Goal: Task Accomplishment & Management: Manage account settings

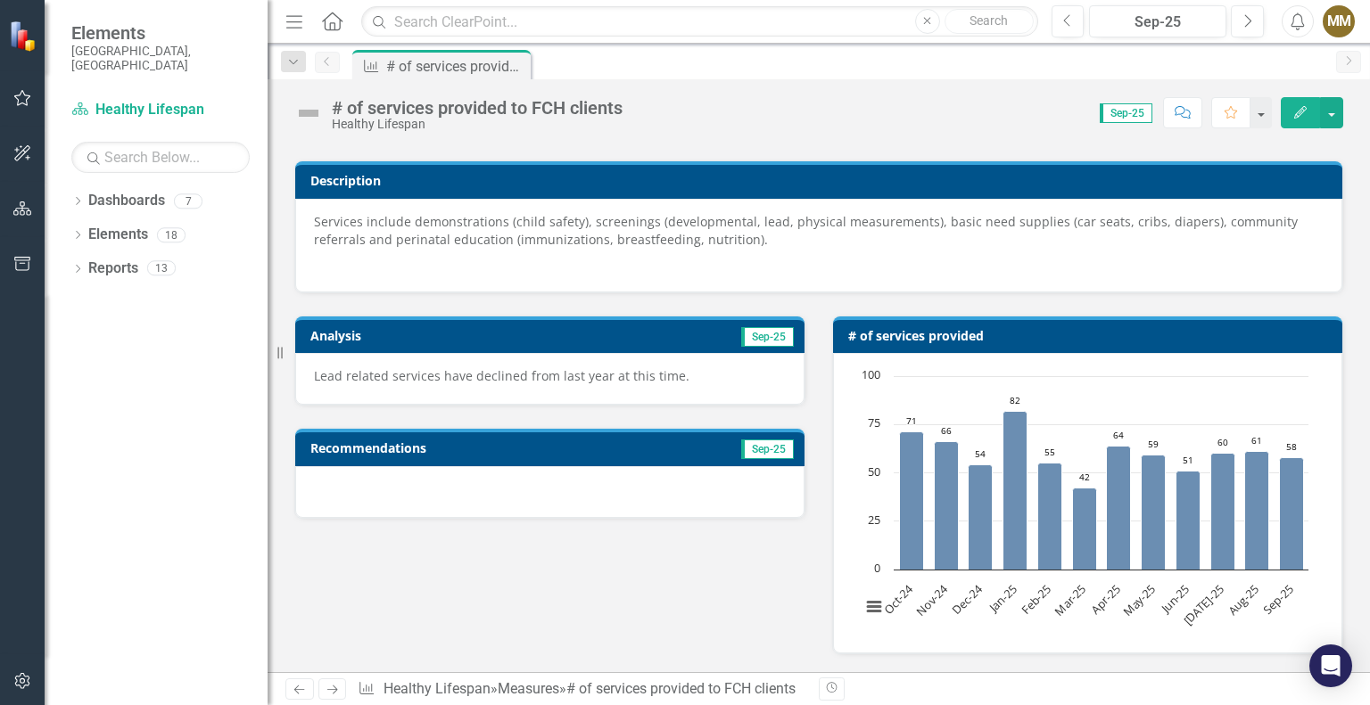
scroll to position [178, 0]
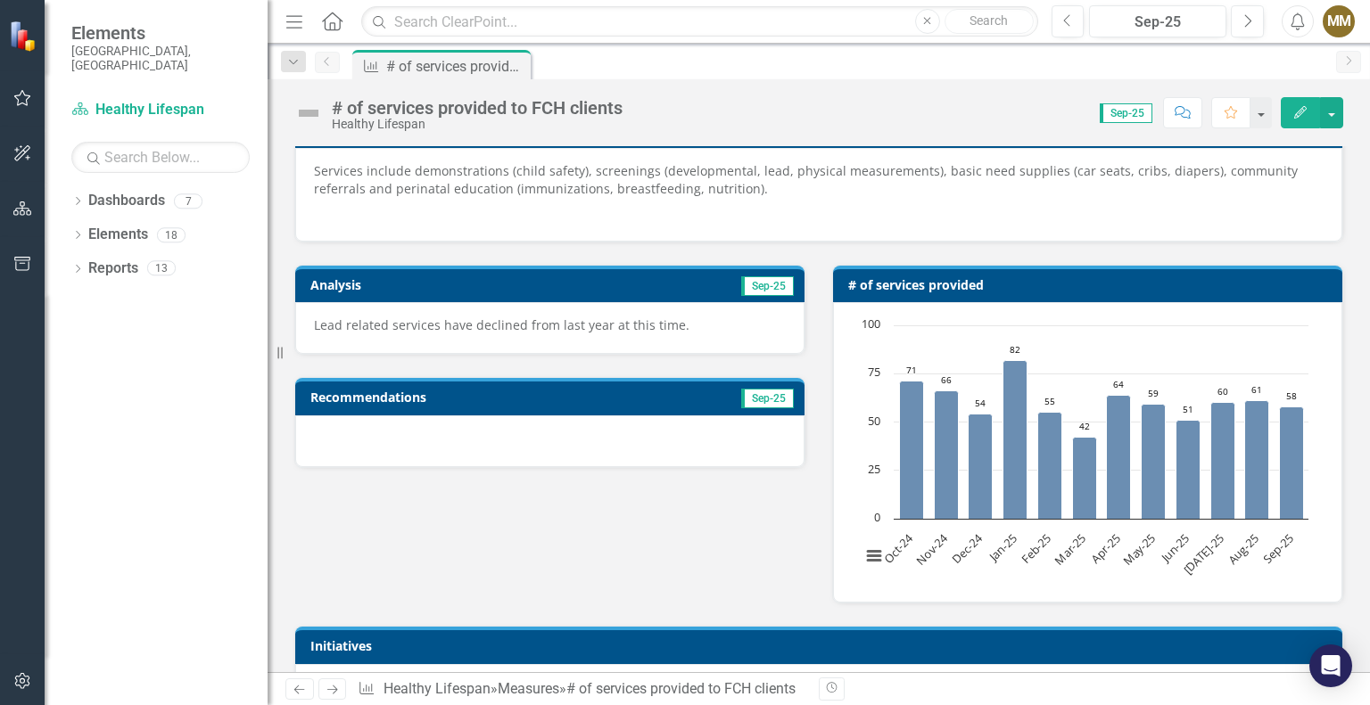
click at [624, 439] on div at bounding box center [549, 442] width 509 height 52
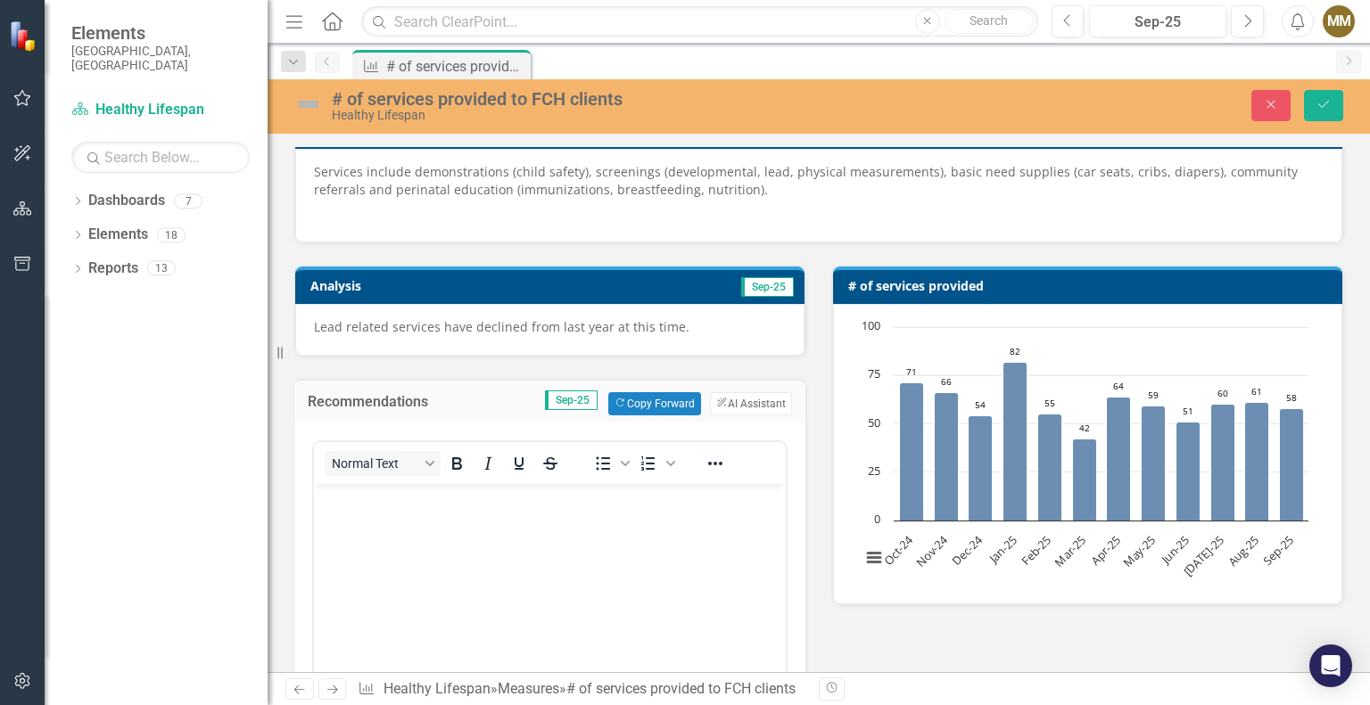
scroll to position [0, 0]
click at [490, 552] on body "Rich Text Area. Press ALT-0 for help." at bounding box center [550, 617] width 472 height 268
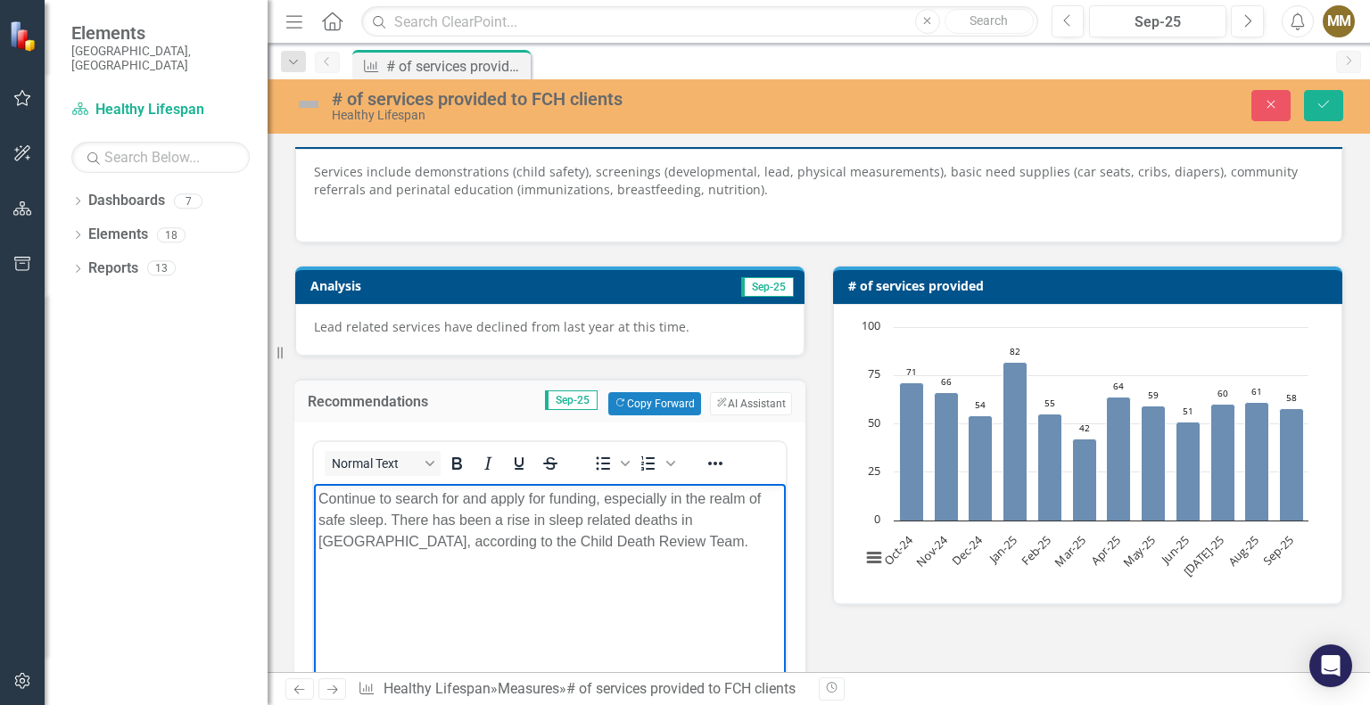
click at [383, 518] on p "Continue to search for and apply for funding, especially in the realm of safe s…" at bounding box center [549, 520] width 463 height 64
click at [765, 494] on p "Continue to search for and apply for funding, especially in the realm of safe s…" at bounding box center [549, 520] width 463 height 64
click at [1322, 110] on icon "Save" at bounding box center [1323, 104] width 16 height 12
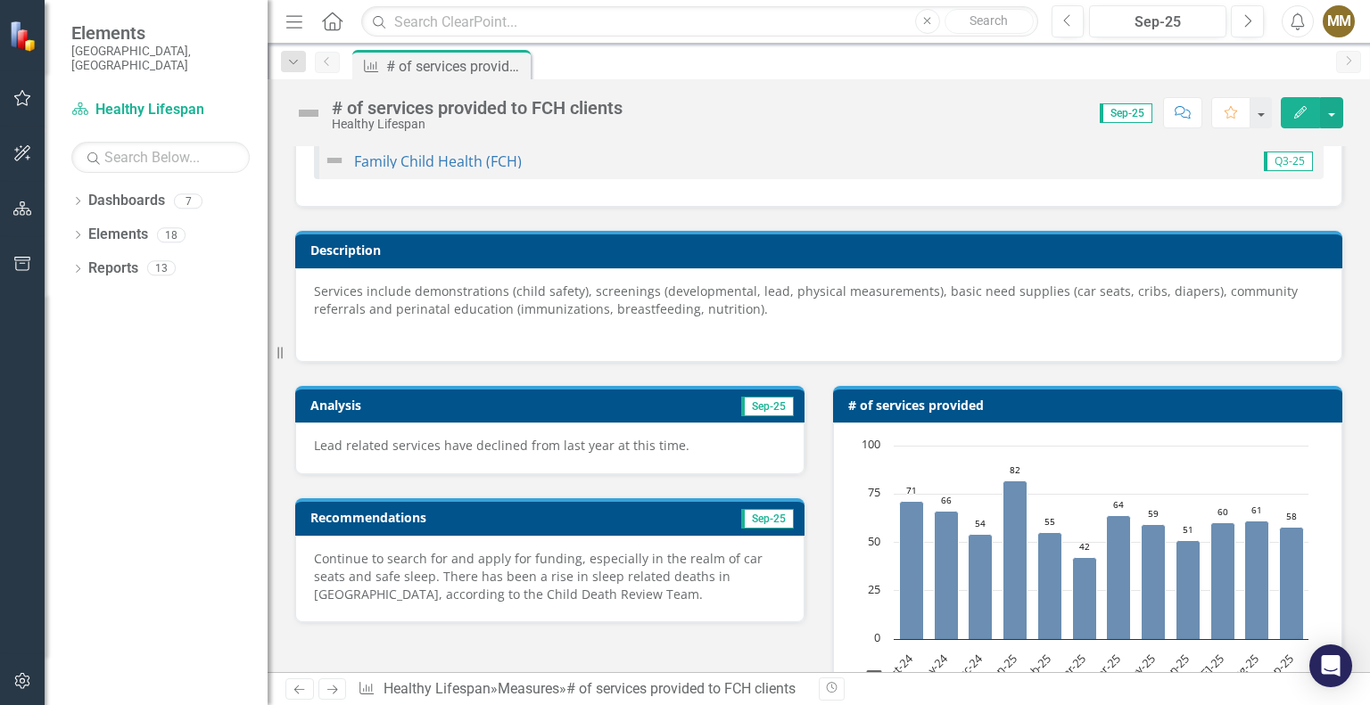
scroll to position [89, 0]
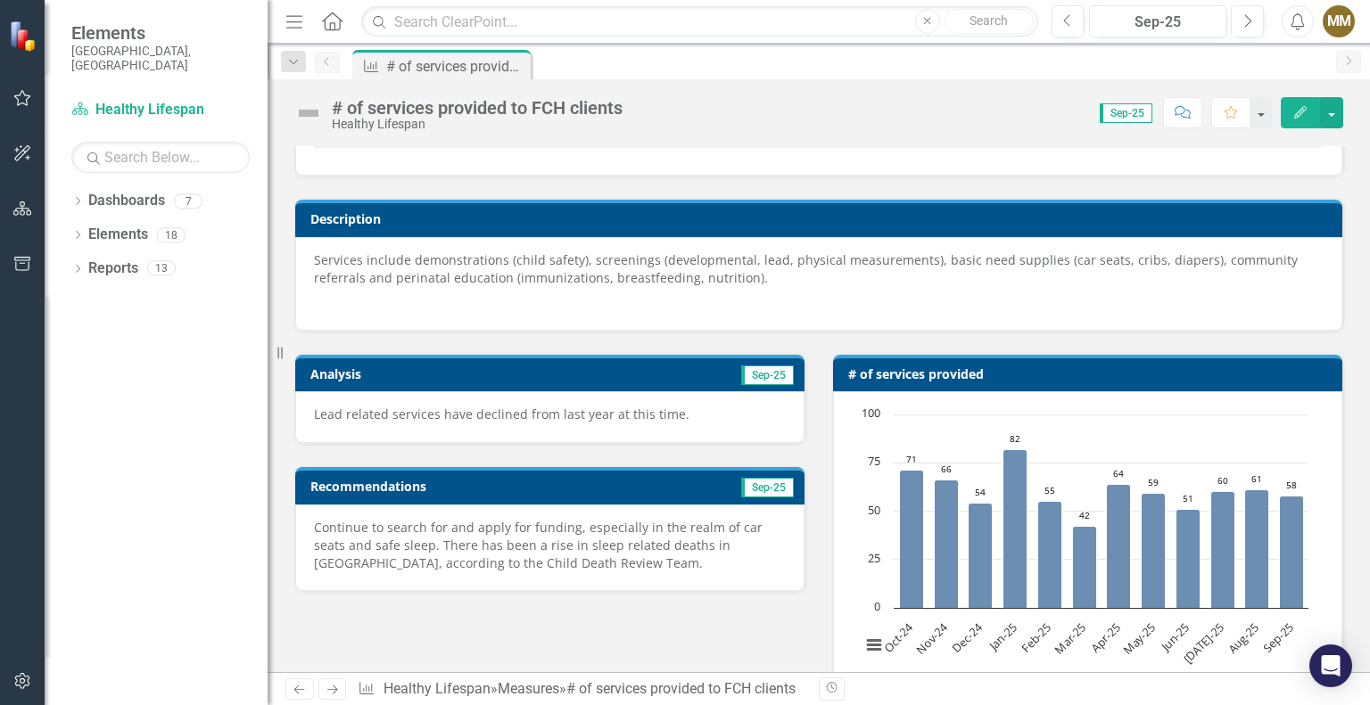
click at [683, 421] on p "Lead related services have declined from last year at this time." at bounding box center [550, 415] width 472 height 18
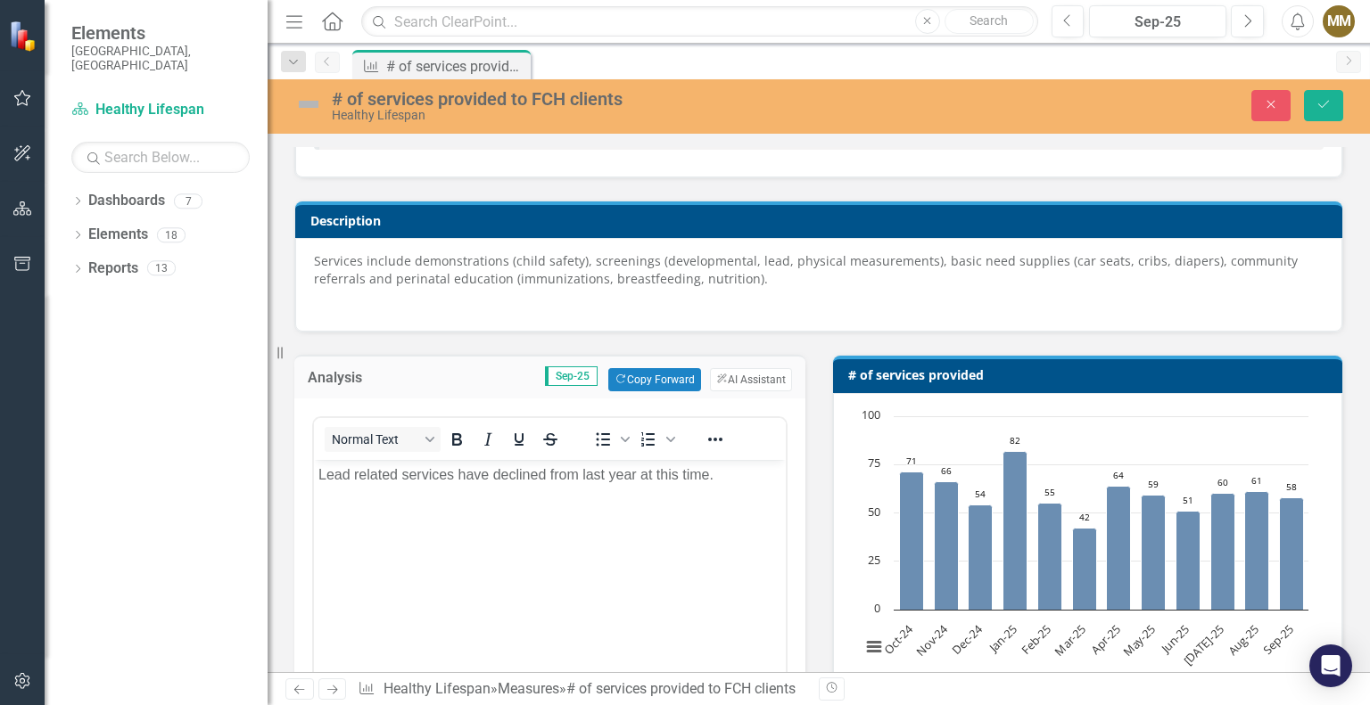
scroll to position [0, 0]
click at [733, 478] on p "Lead related services have declined from last year at this time." at bounding box center [549, 475] width 463 height 21
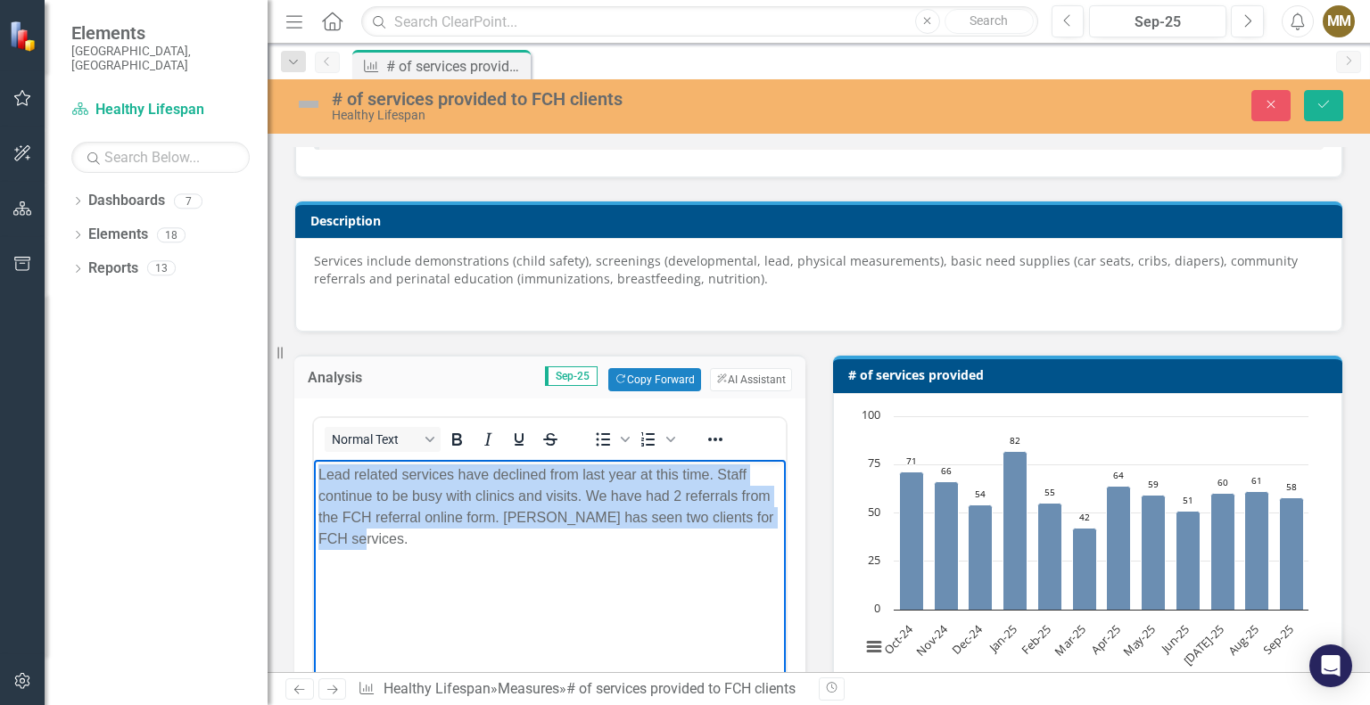
drag, startPoint x: 493, startPoint y: 553, endPoint x: 624, endPoint y: 923, distance: 392.6
click at [316, 464] on body "Lead related services have declined from last year at this time. Staff continue…" at bounding box center [550, 594] width 472 height 268
copy p "Lead related services have declined from last year at this time. Staff continue…"
click at [537, 589] on body "Lead related services have declined from last year at this time. Staff continue…" at bounding box center [550, 594] width 472 height 268
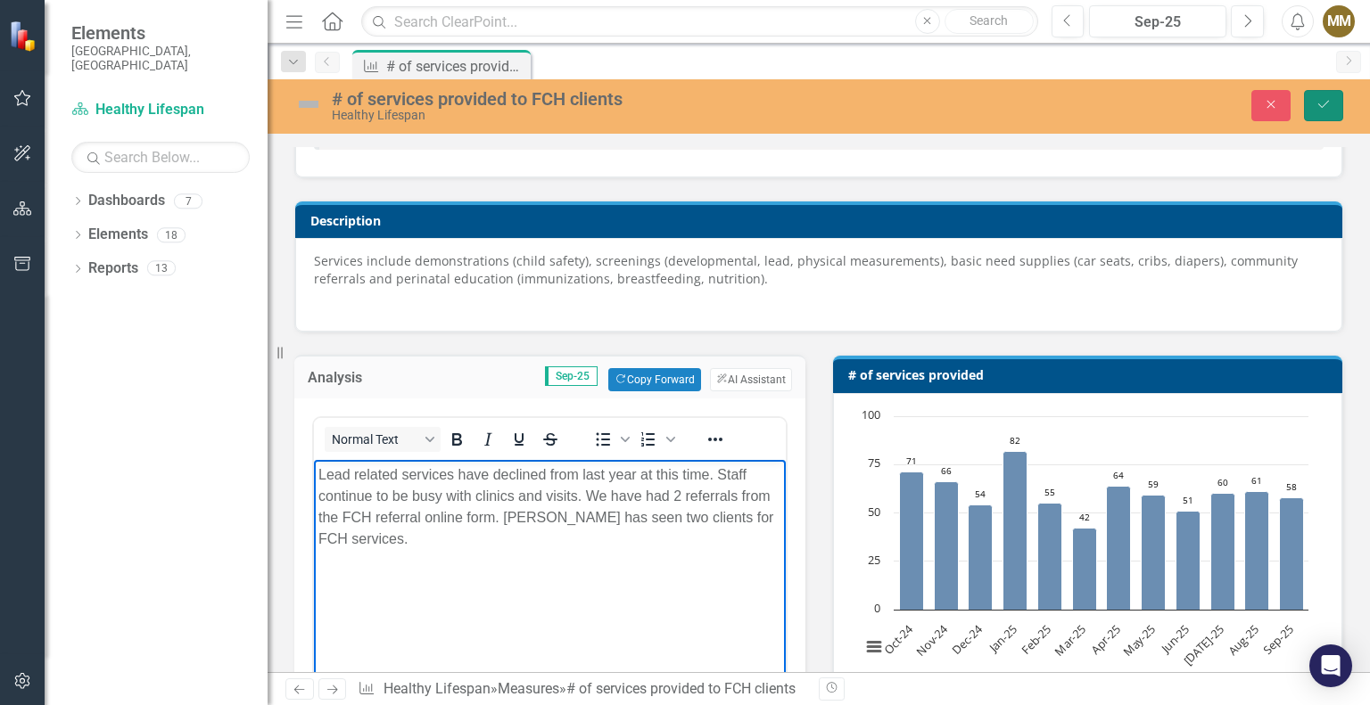
click at [1321, 99] on icon "Save" at bounding box center [1323, 104] width 16 height 12
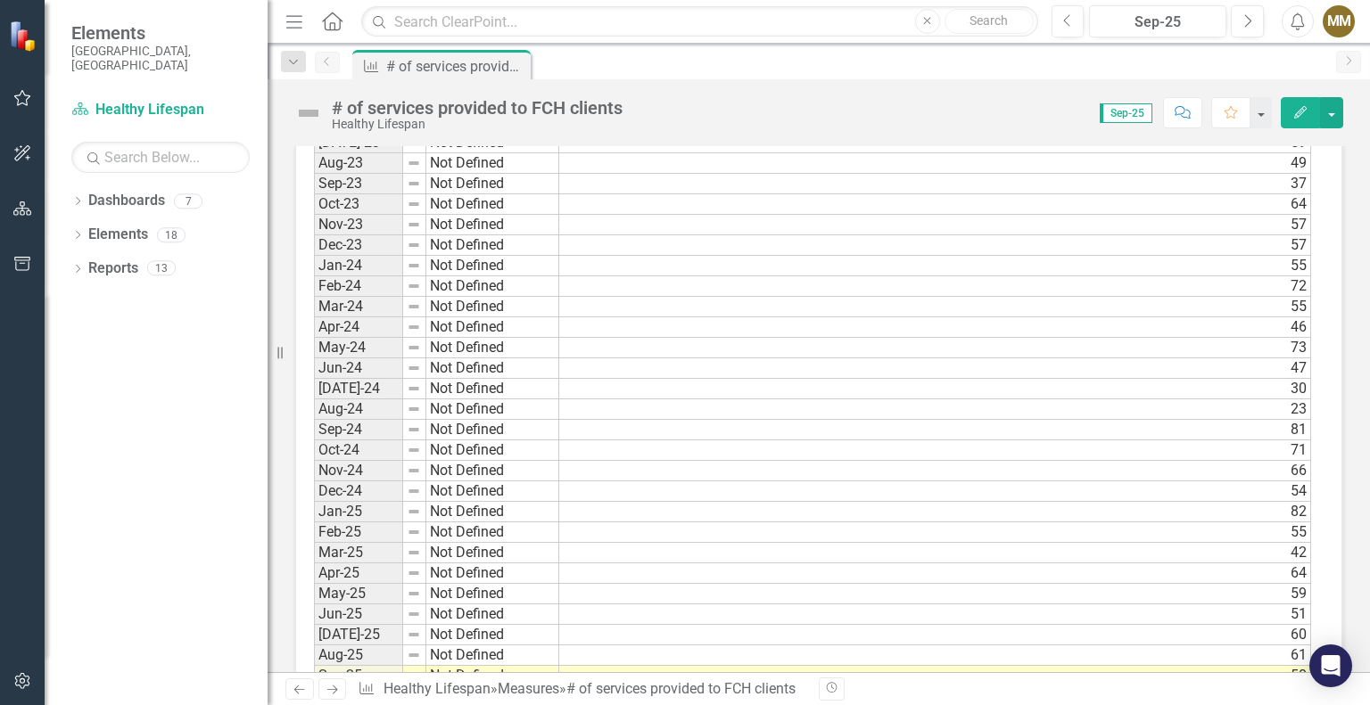
scroll to position [1338, 0]
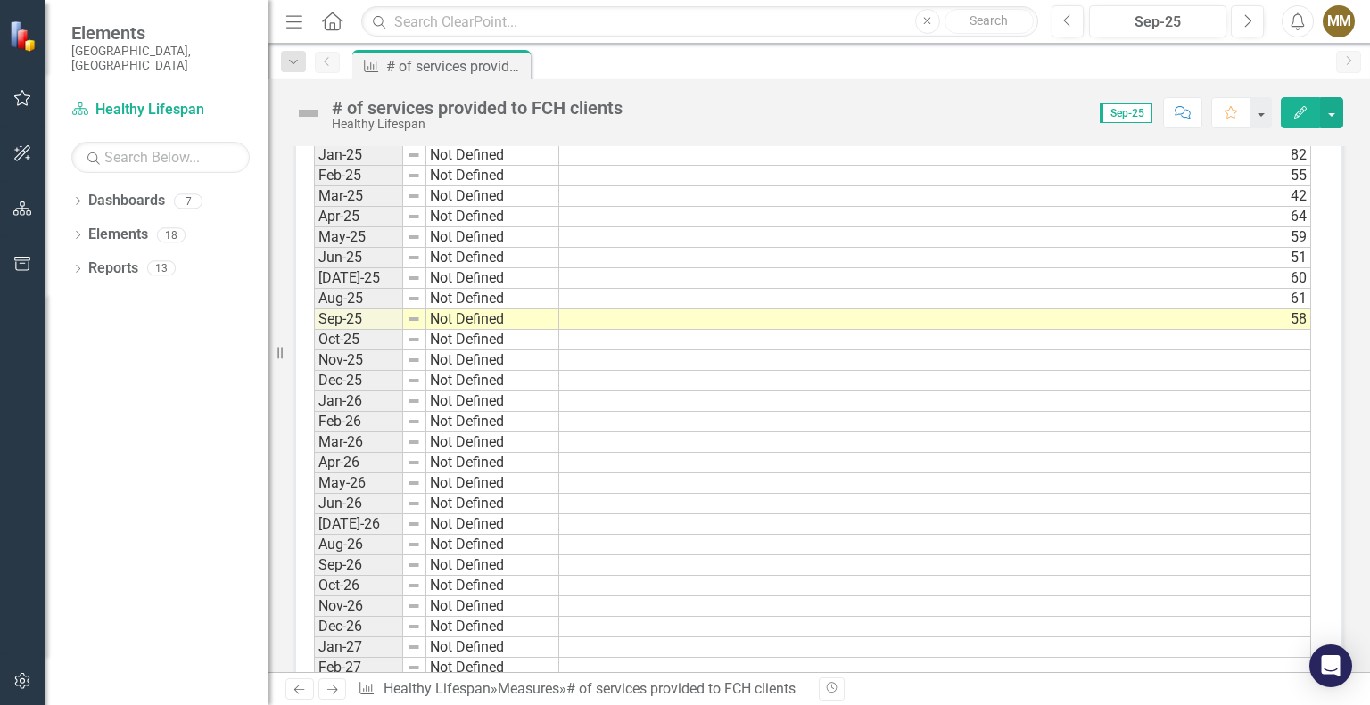
click at [1267, 309] on td "58" at bounding box center [935, 319] width 752 height 21
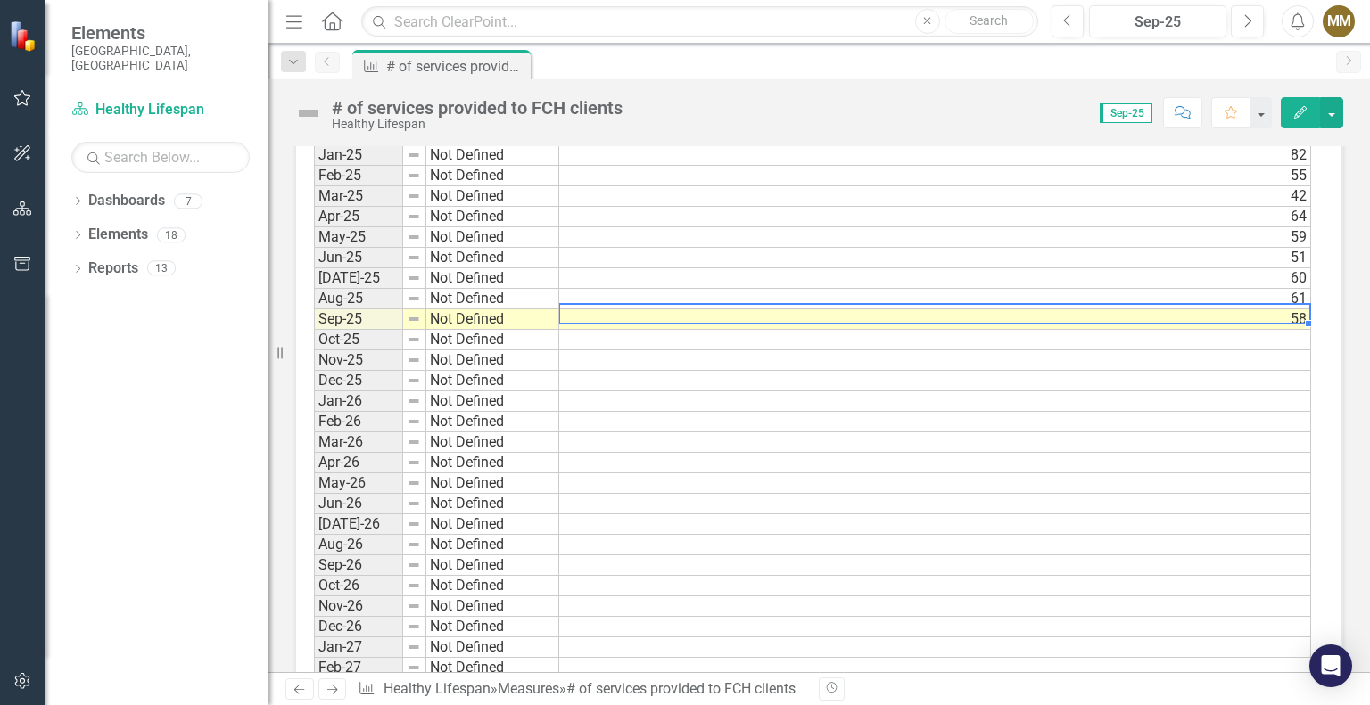
click at [1267, 309] on td "58" at bounding box center [935, 319] width 752 height 21
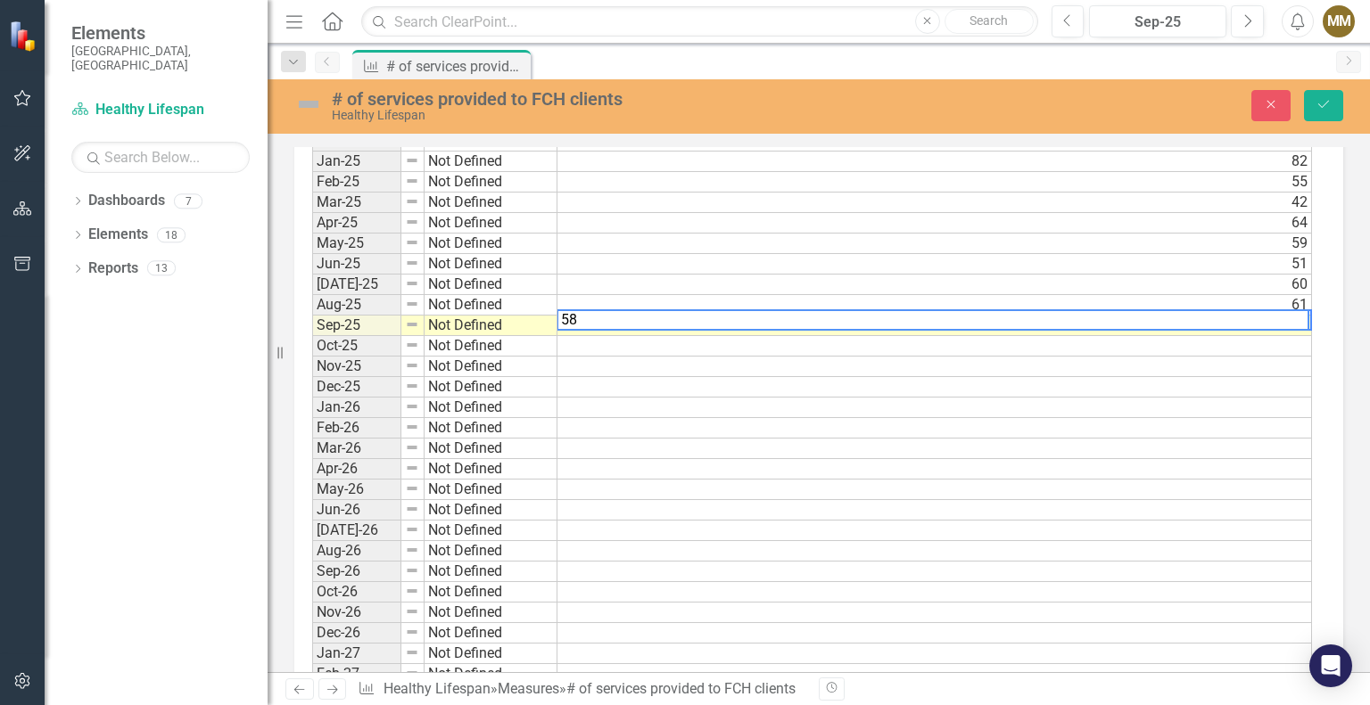
scroll to position [1341, 0]
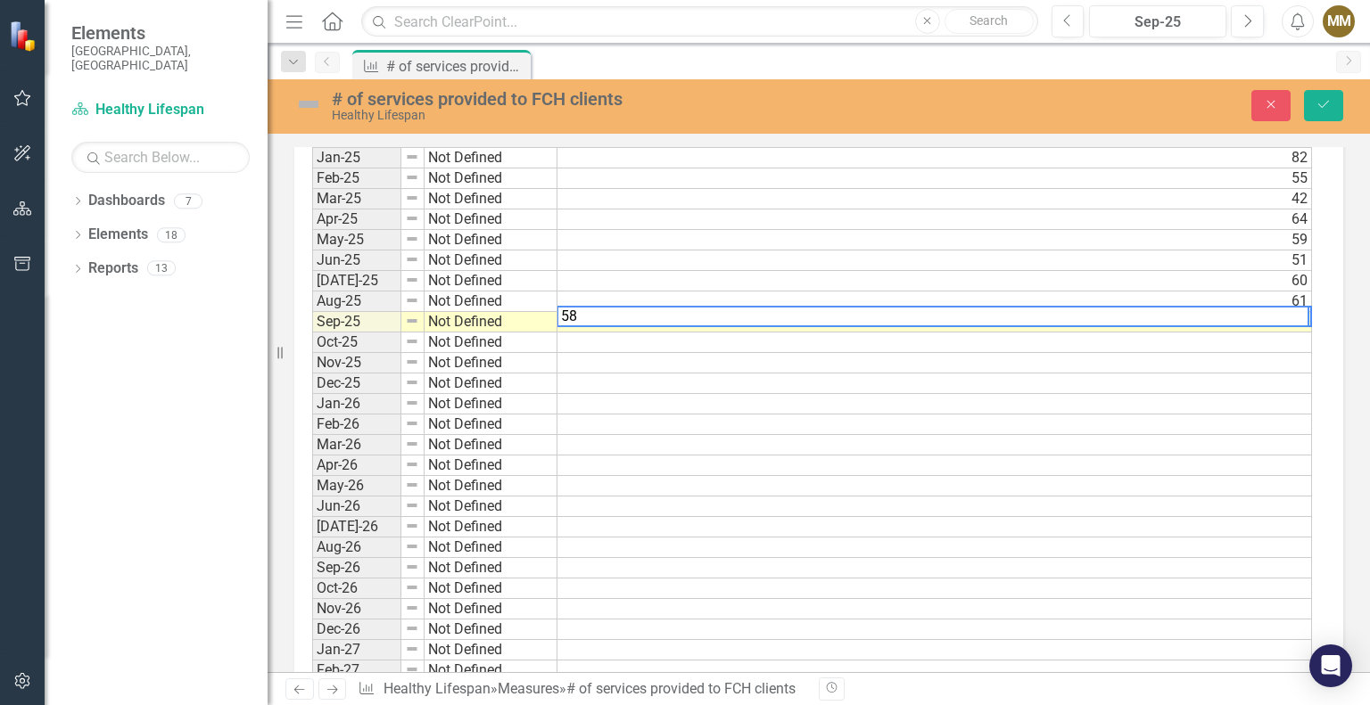
drag, startPoint x: 586, startPoint y: 307, endPoint x: 551, endPoint y: 309, distance: 34.9
click at [551, 309] on div "Period Status Actual Jan-23 Not Defined 69 Feb-23 Not Defined 38 Mar-23 Not Def…" at bounding box center [812, 260] width 1000 height 1253
type textarea "64"
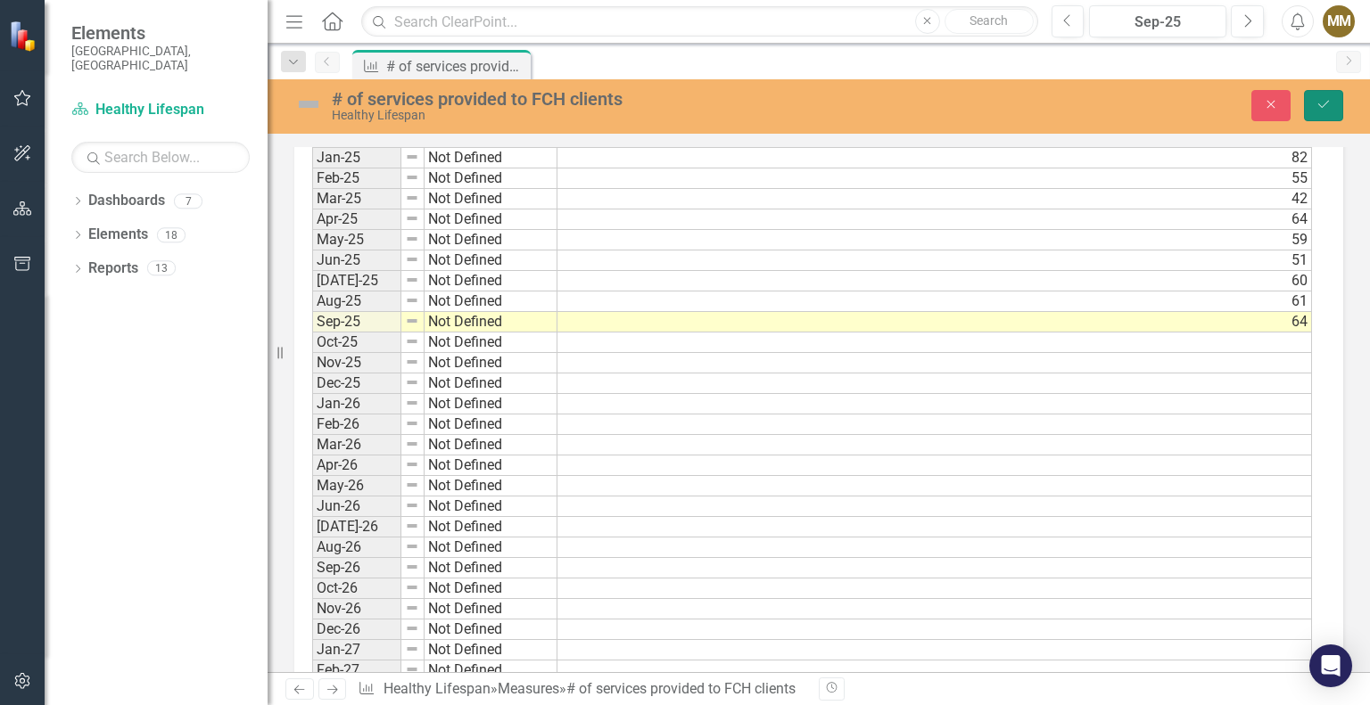
click at [1341, 113] on button "Save" at bounding box center [1323, 105] width 39 height 31
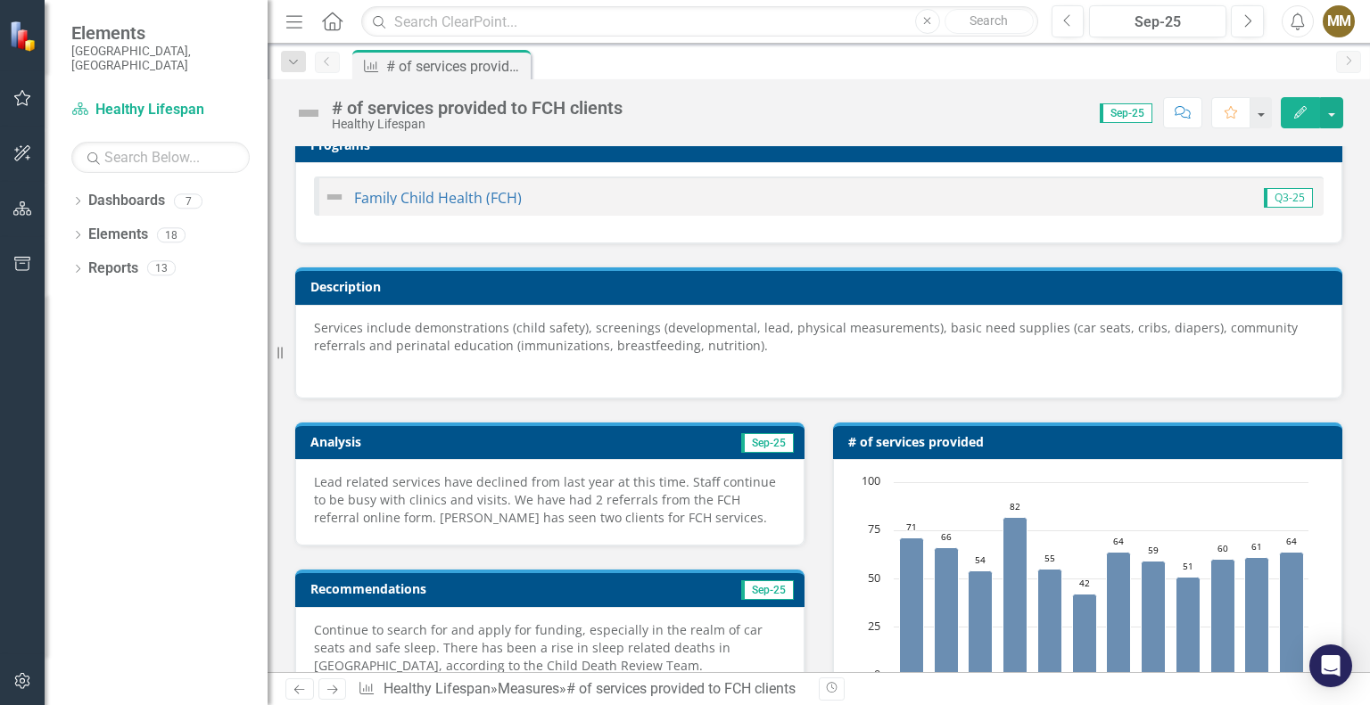
scroll to position [0, 0]
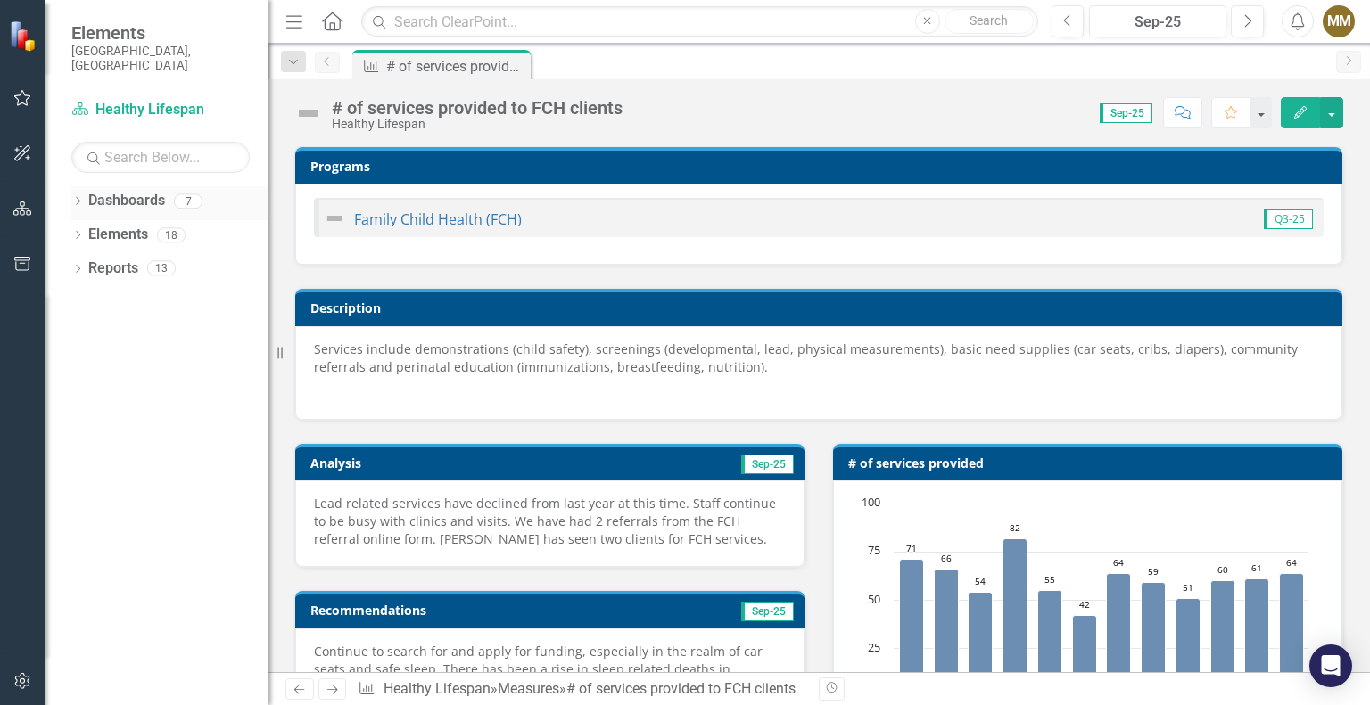
click at [73, 198] on icon "Dropdown" at bounding box center [77, 203] width 12 height 10
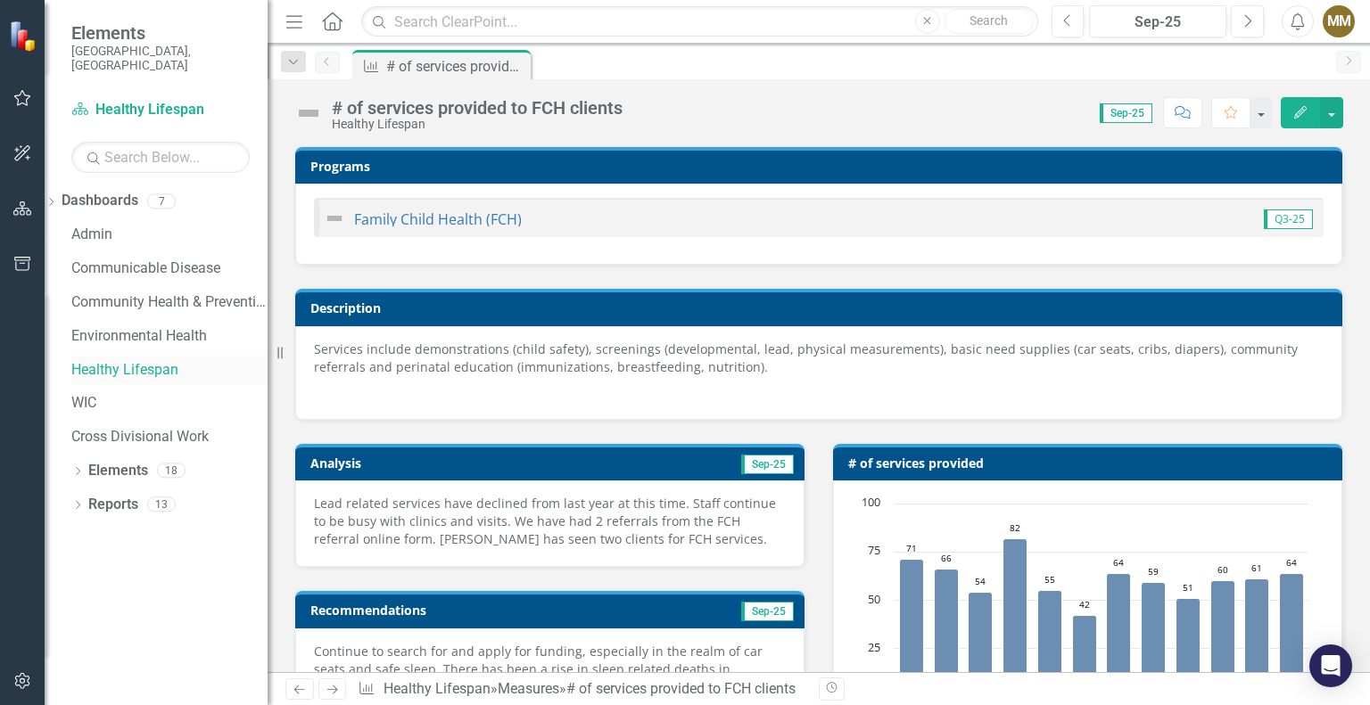
click at [178, 360] on link "Healthy Lifespan" at bounding box center [169, 370] width 196 height 21
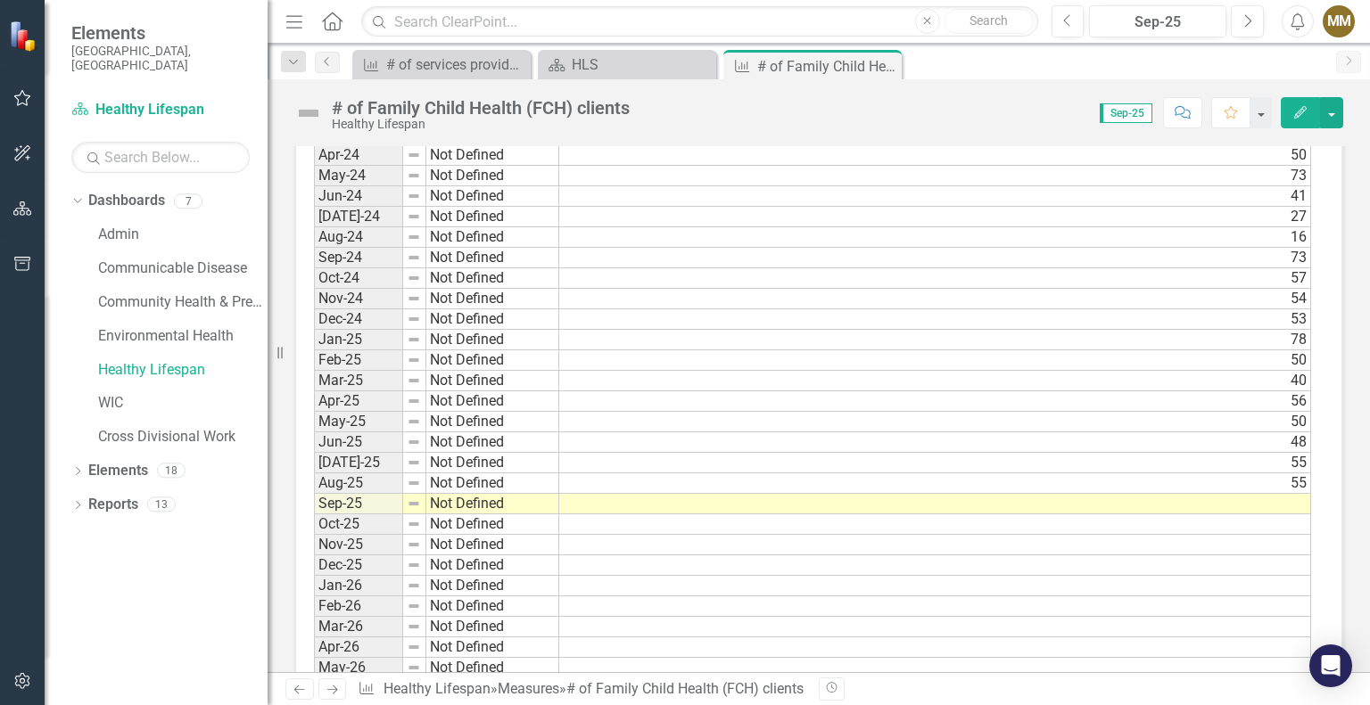
scroll to position [1249, 0]
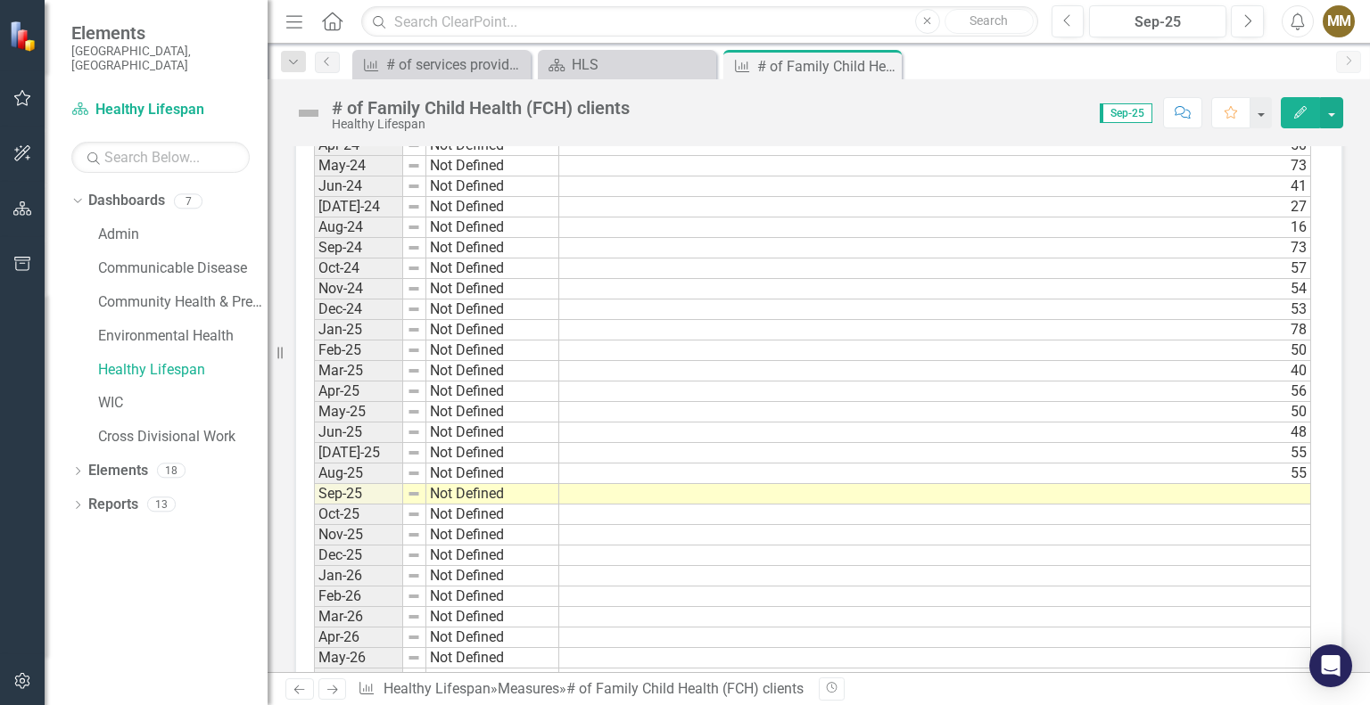
click at [1012, 488] on td at bounding box center [935, 494] width 752 height 21
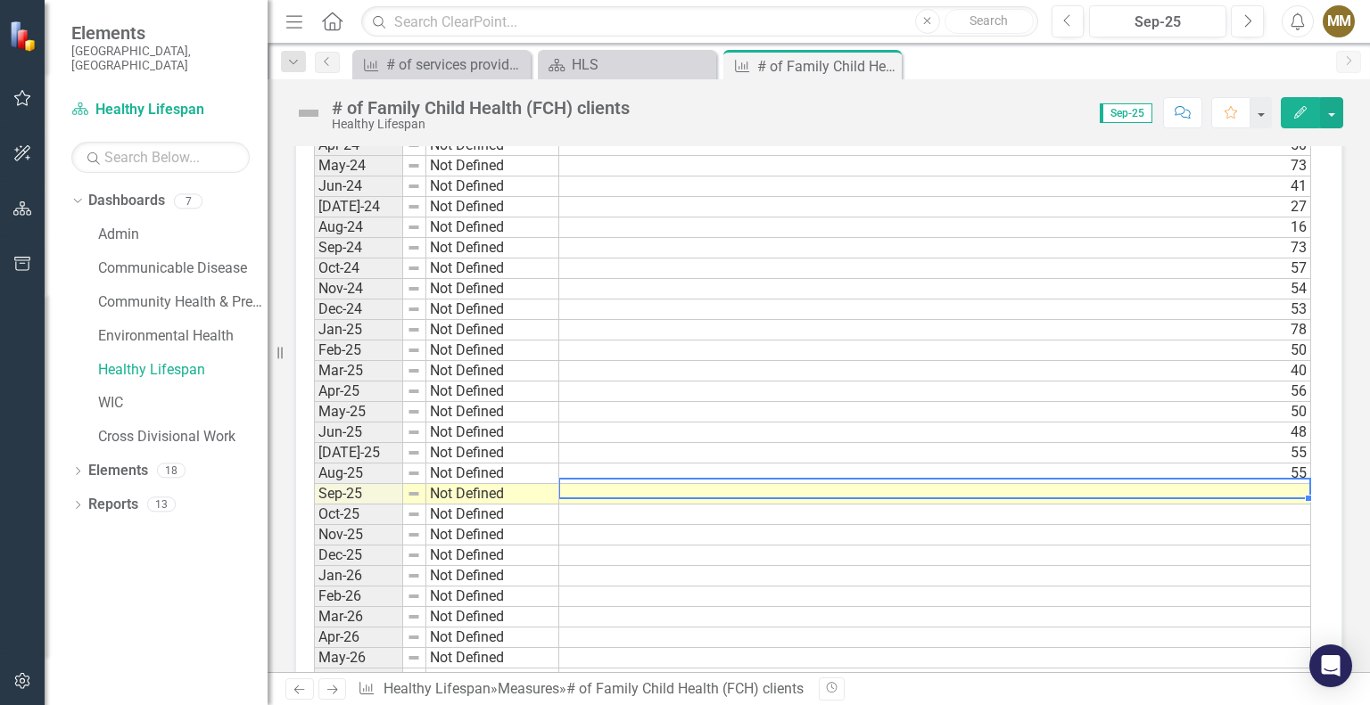
click at [1012, 488] on td at bounding box center [935, 494] width 752 height 21
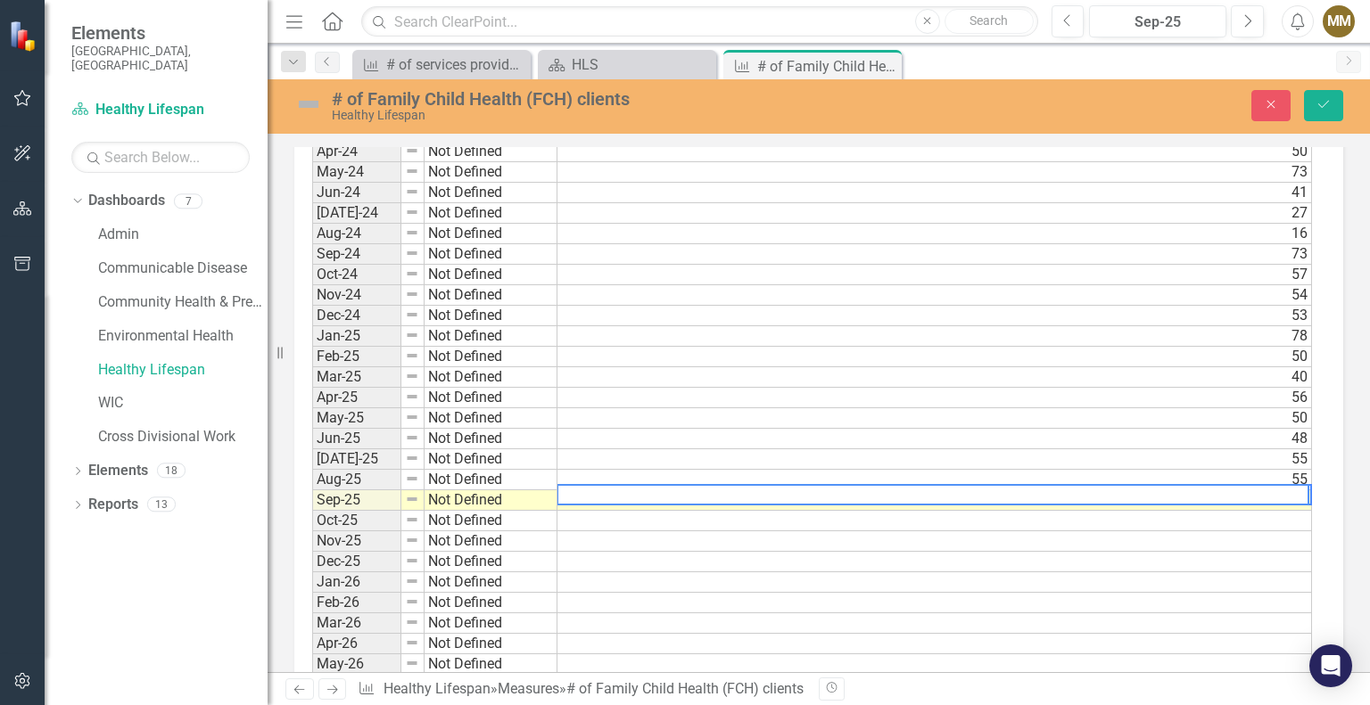
scroll to position [1252, 0]
type textarea "61"
click at [1316, 110] on icon "Save" at bounding box center [1323, 104] width 16 height 12
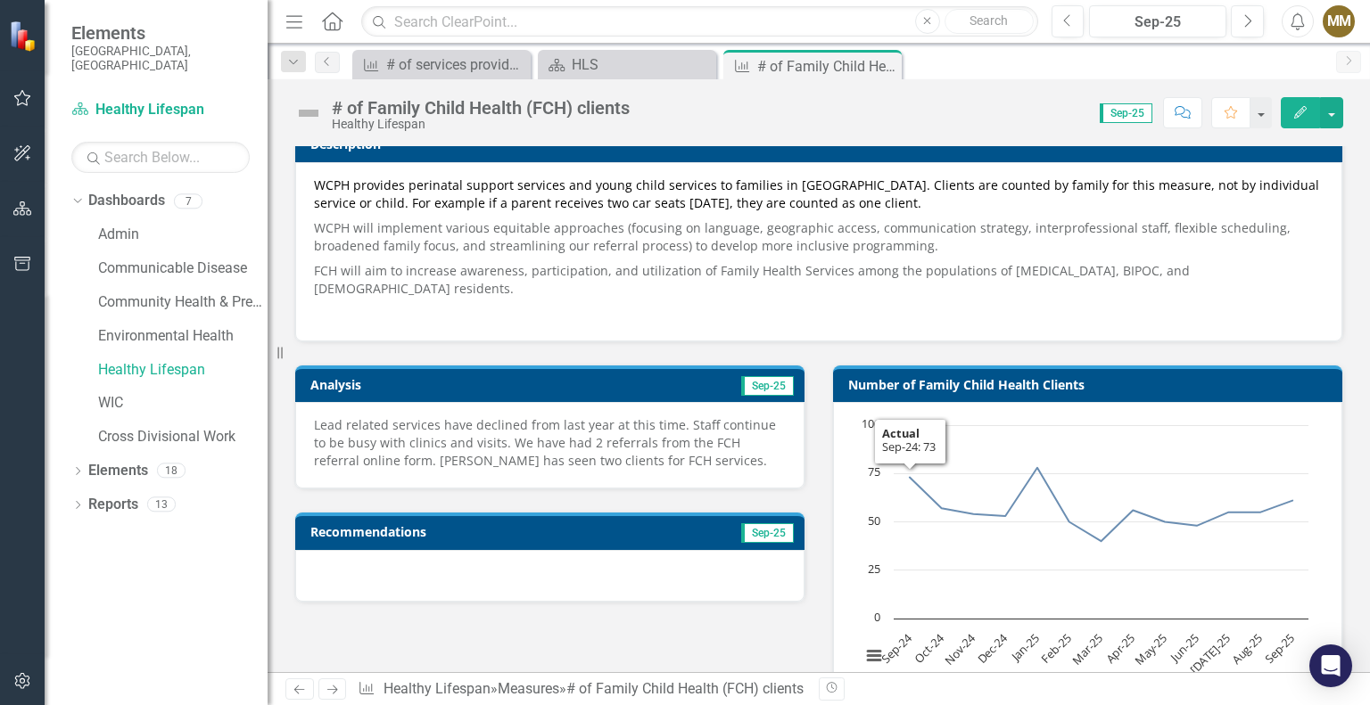
scroll to position [89, 0]
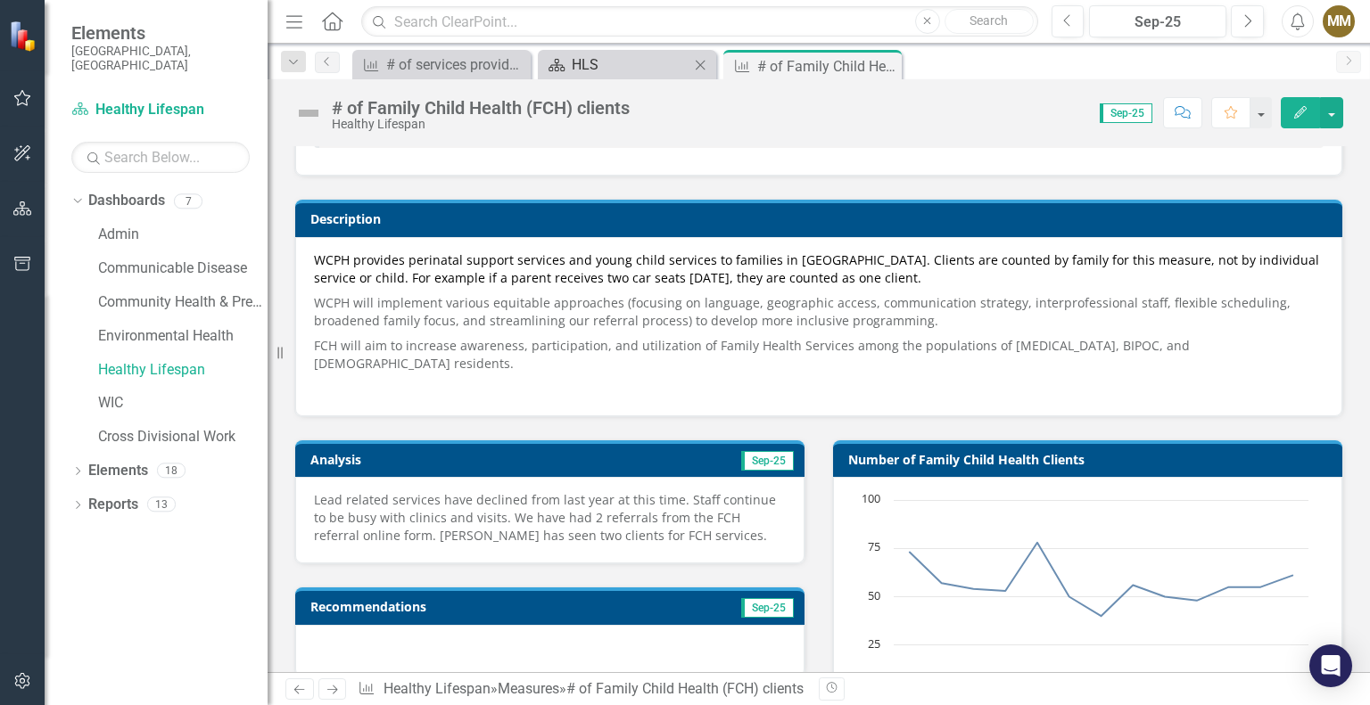
click at [595, 60] on div "HLS" at bounding box center [631, 65] width 118 height 22
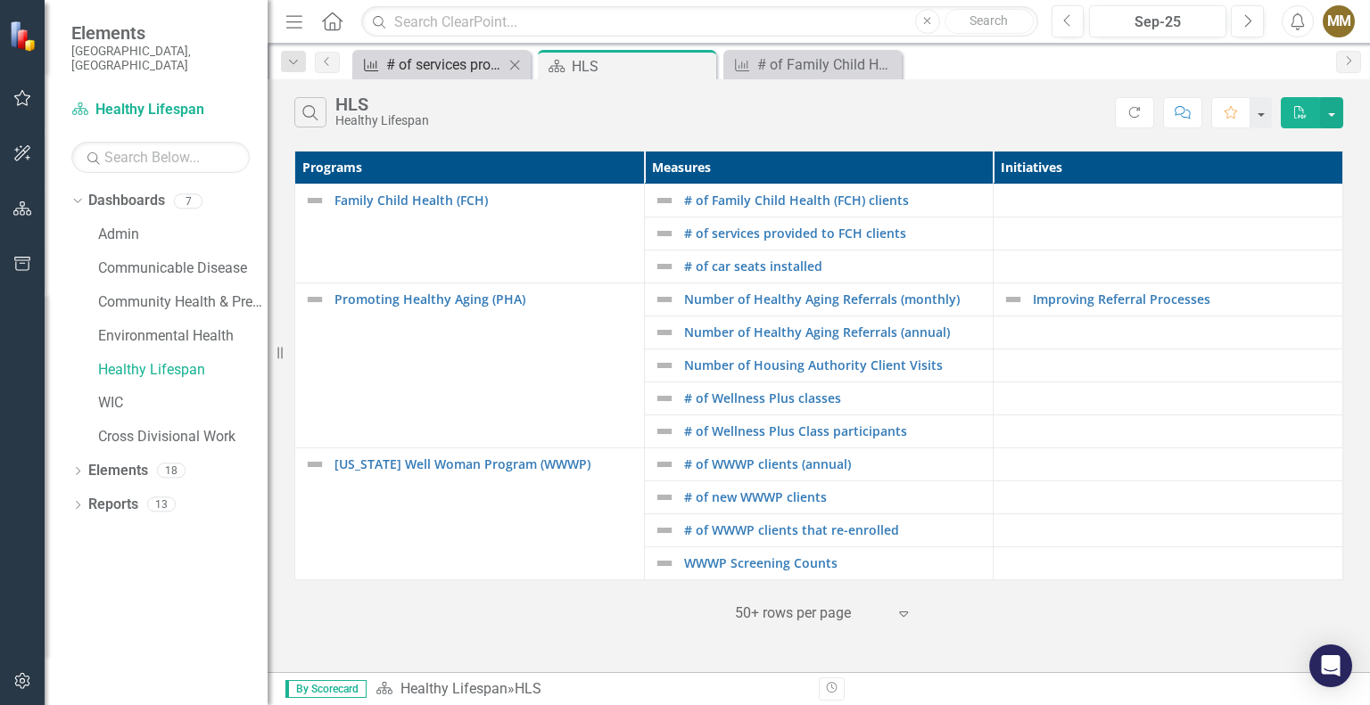
click at [454, 59] on div "# of services provided to FCH clients" at bounding box center [445, 65] width 118 height 22
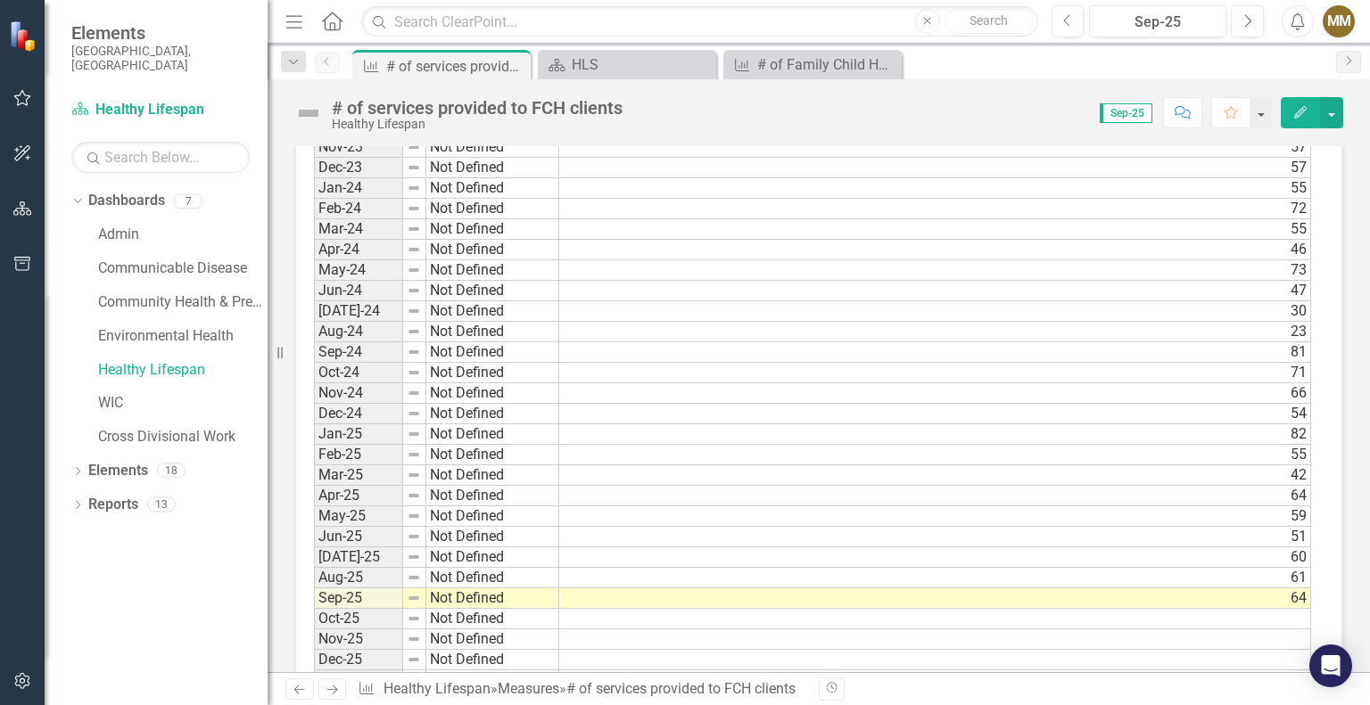
scroll to position [1159, 0]
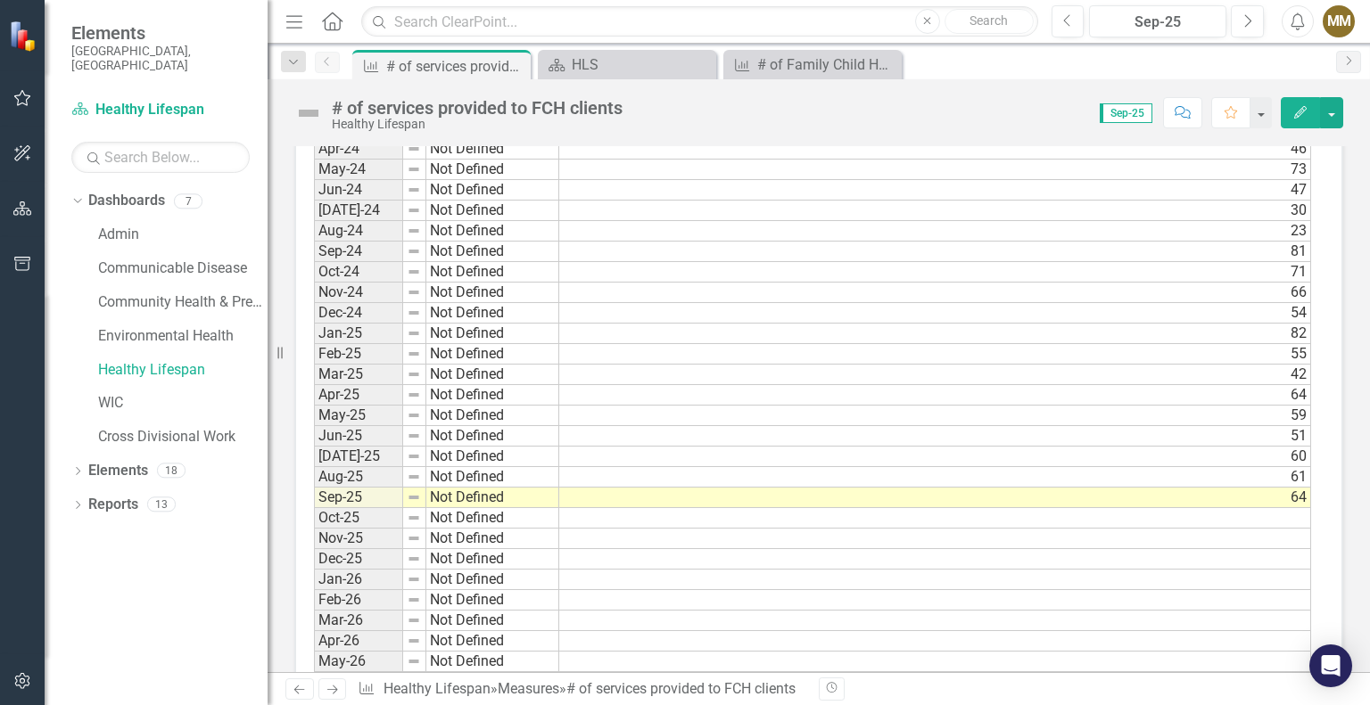
click at [1093, 490] on td "64" at bounding box center [935, 498] width 752 height 21
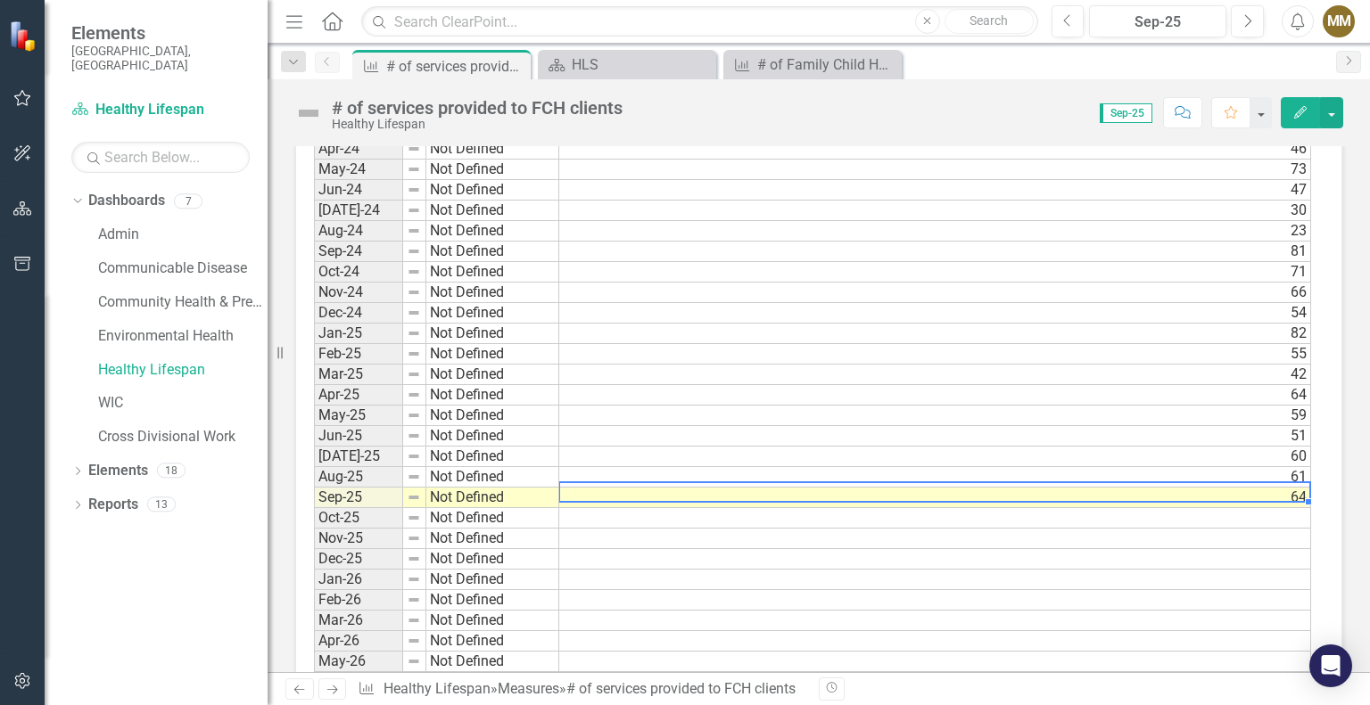
click at [1093, 490] on td "64" at bounding box center [935, 498] width 752 height 21
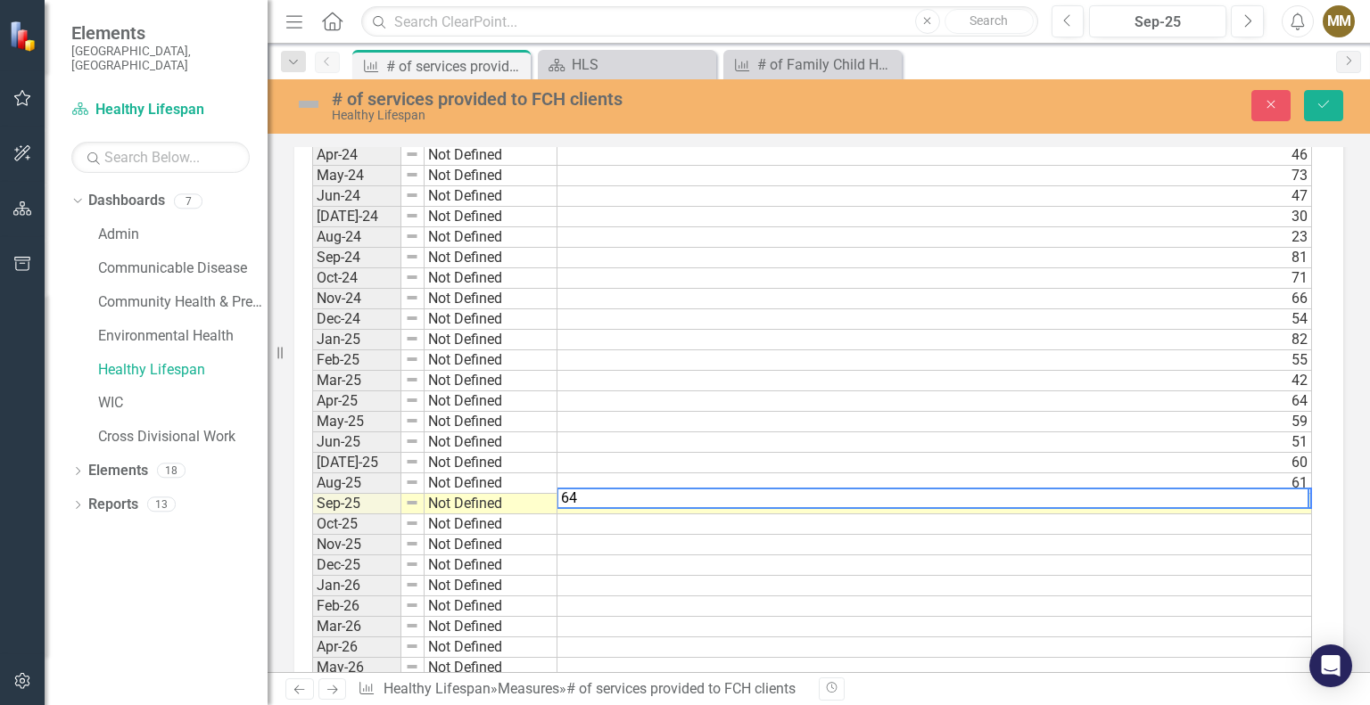
scroll to position [1163, 0]
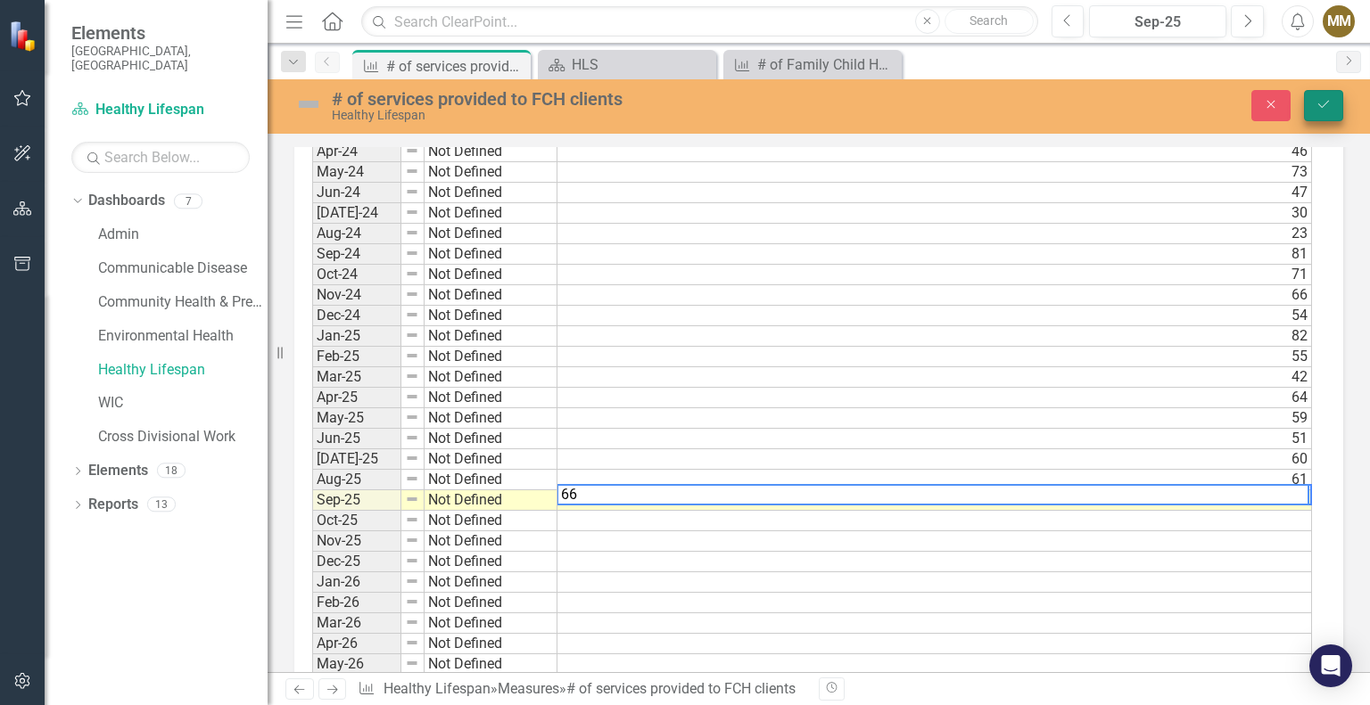
type textarea "66"
click at [1337, 95] on button "Save" at bounding box center [1323, 105] width 39 height 31
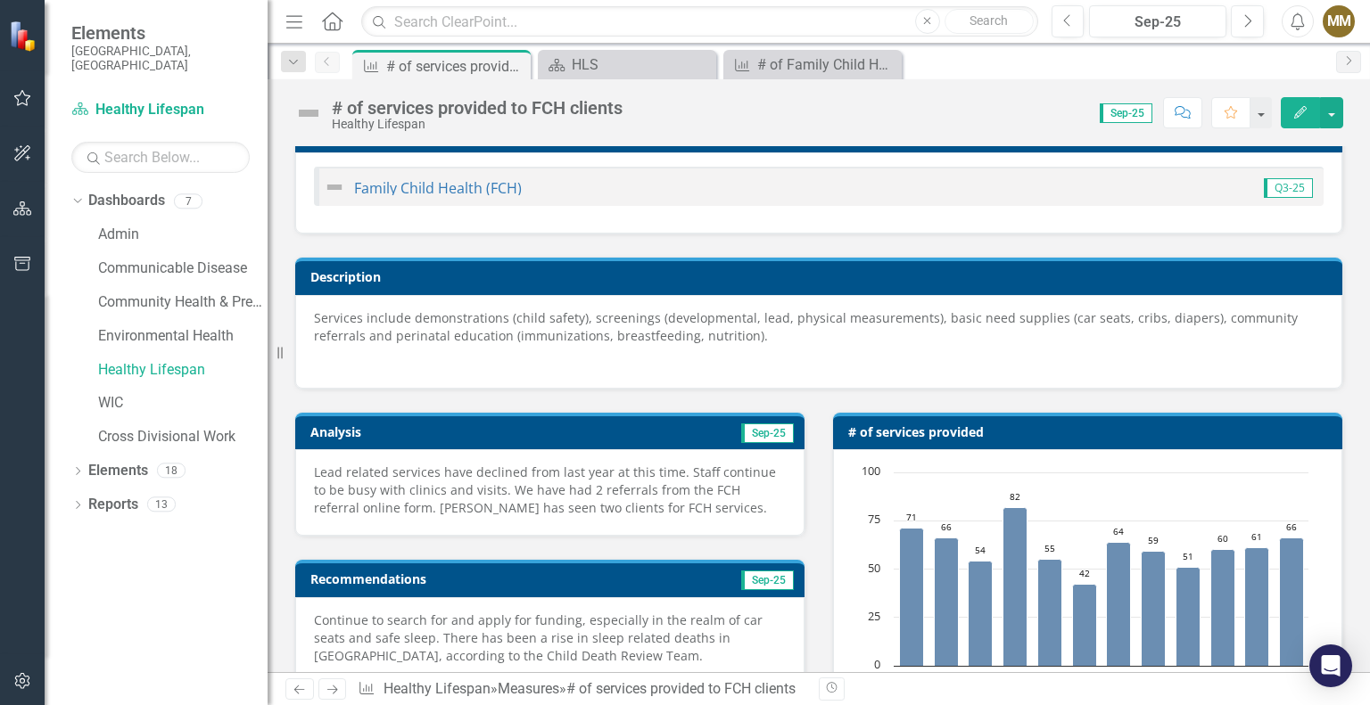
scroll to position [0, 0]
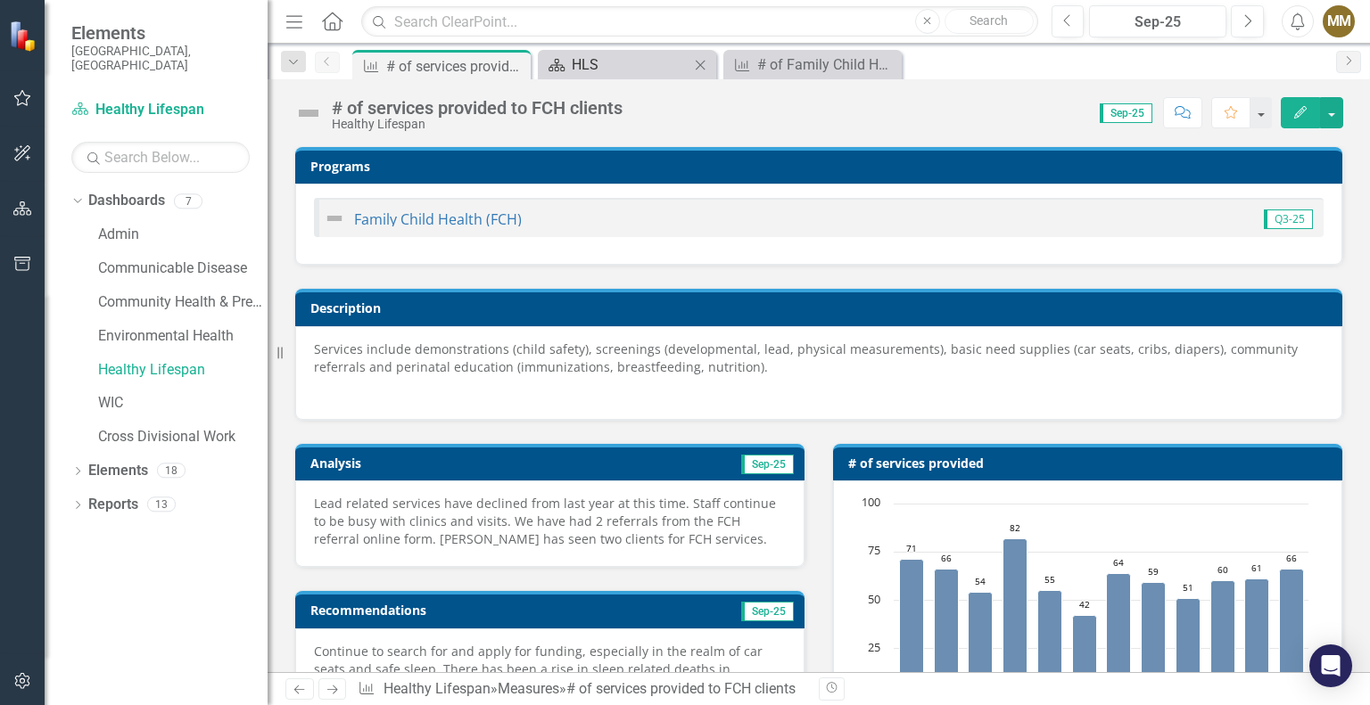
click at [574, 70] on div "HLS" at bounding box center [631, 65] width 118 height 22
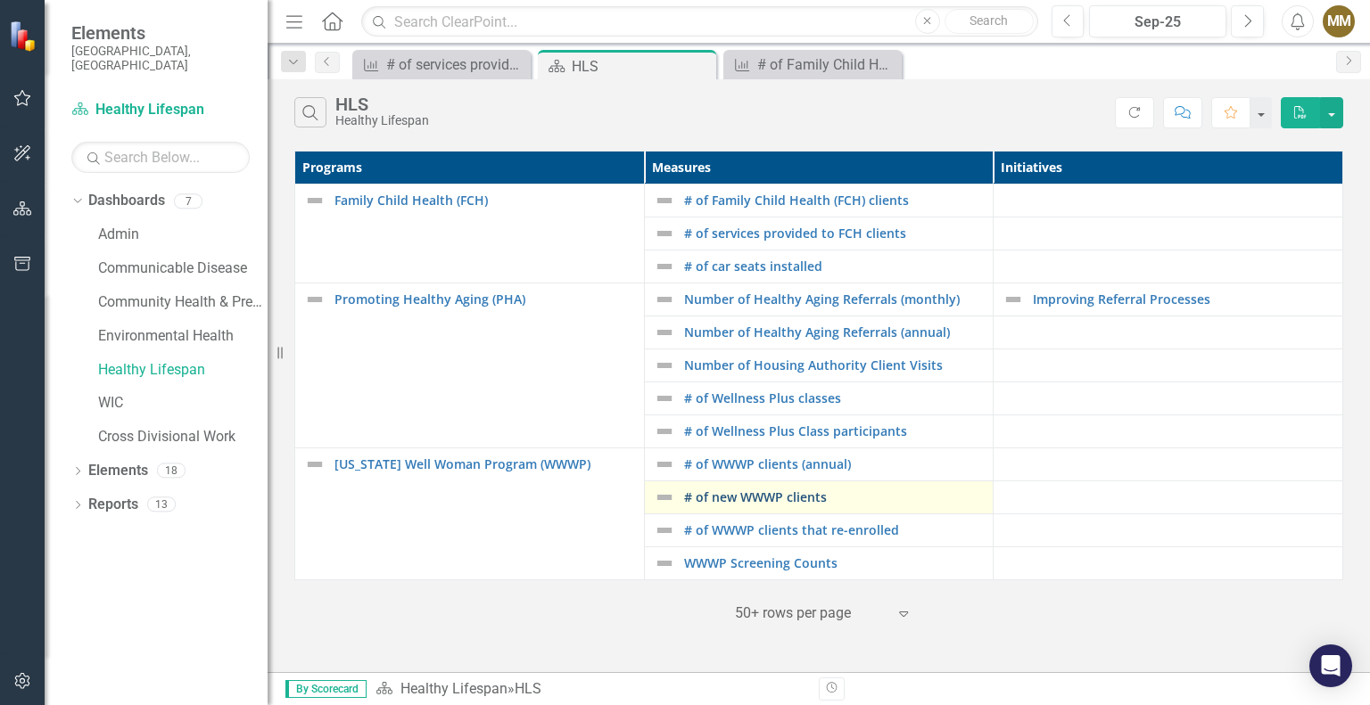
click at [734, 498] on link "# of new WWWP clients" at bounding box center [834, 496] width 301 height 13
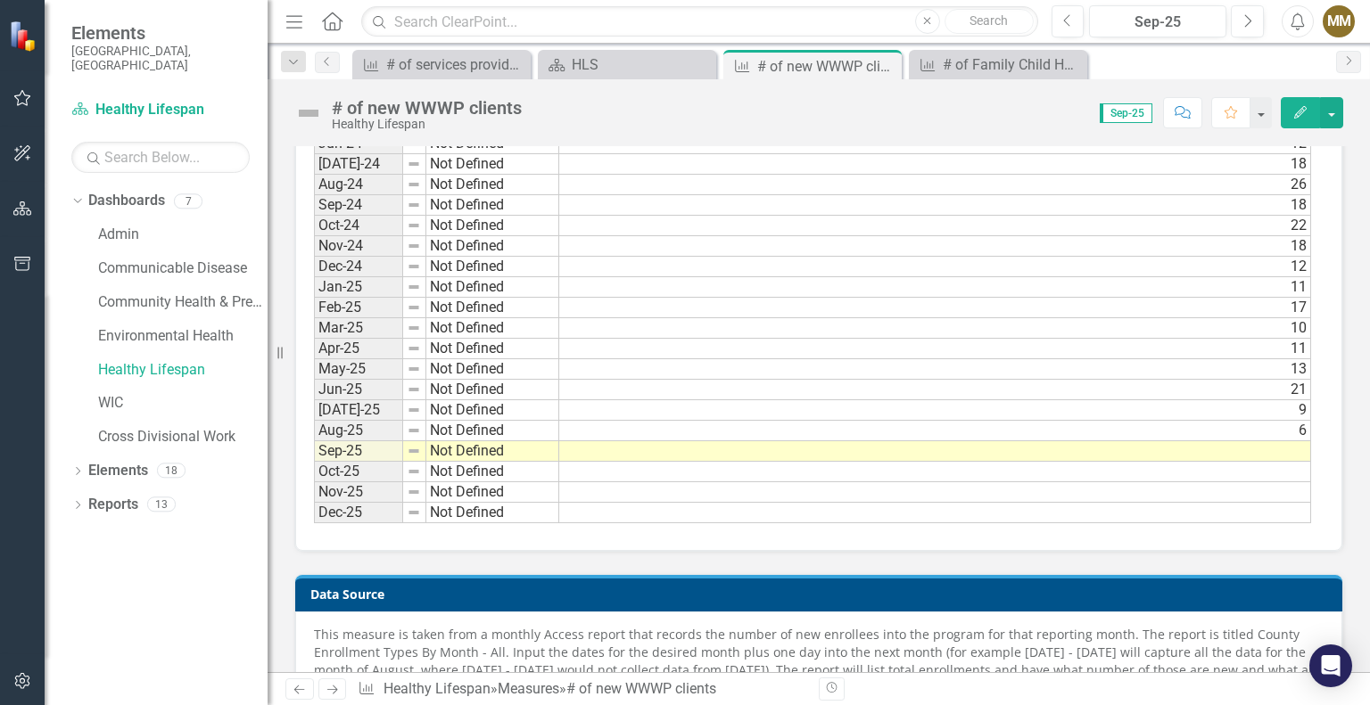
scroll to position [1784, 0]
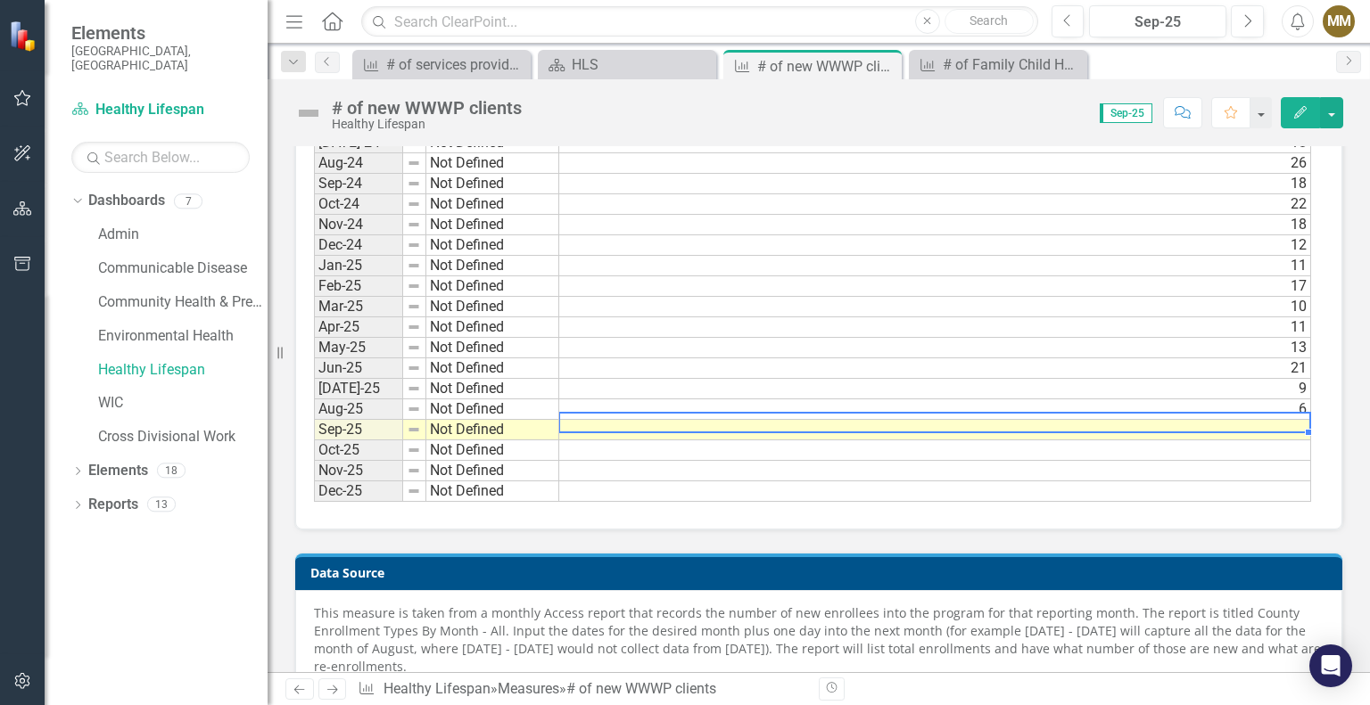
click at [1206, 420] on td at bounding box center [935, 430] width 752 height 21
click at [1207, 420] on td at bounding box center [935, 430] width 752 height 21
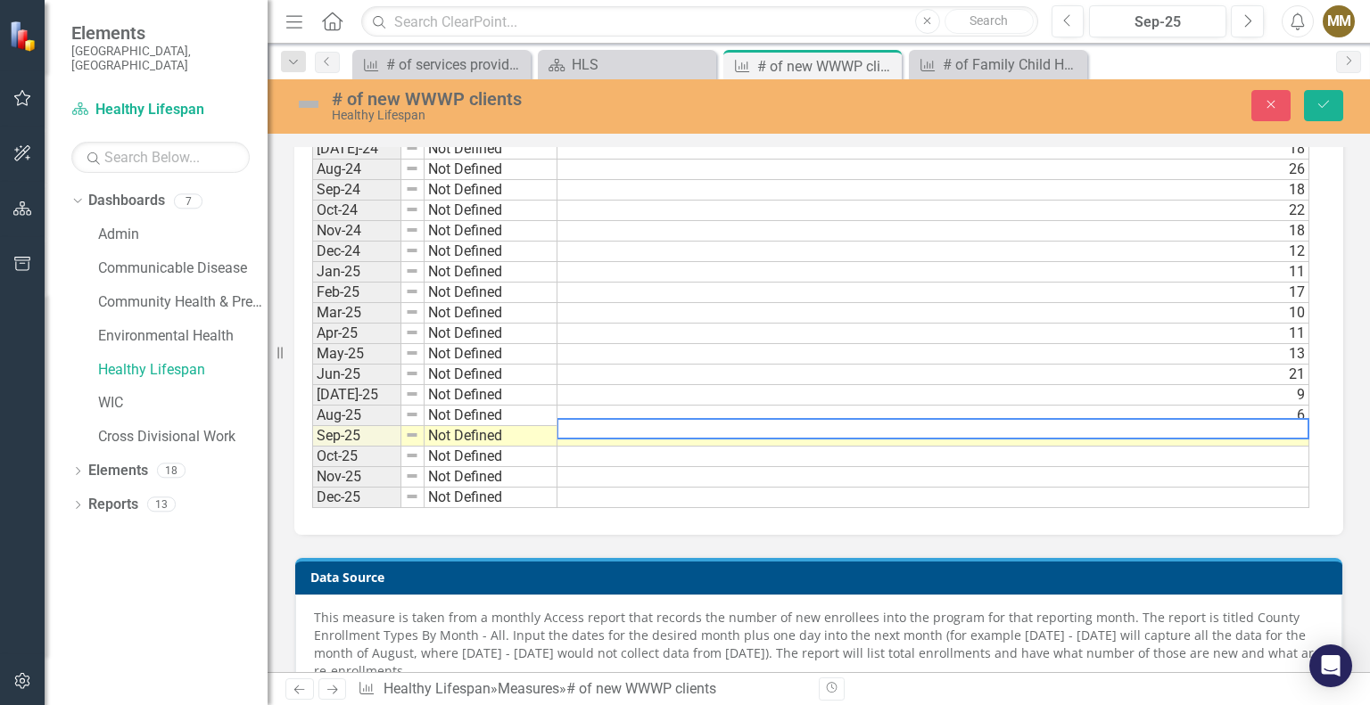
scroll to position [1787, 0]
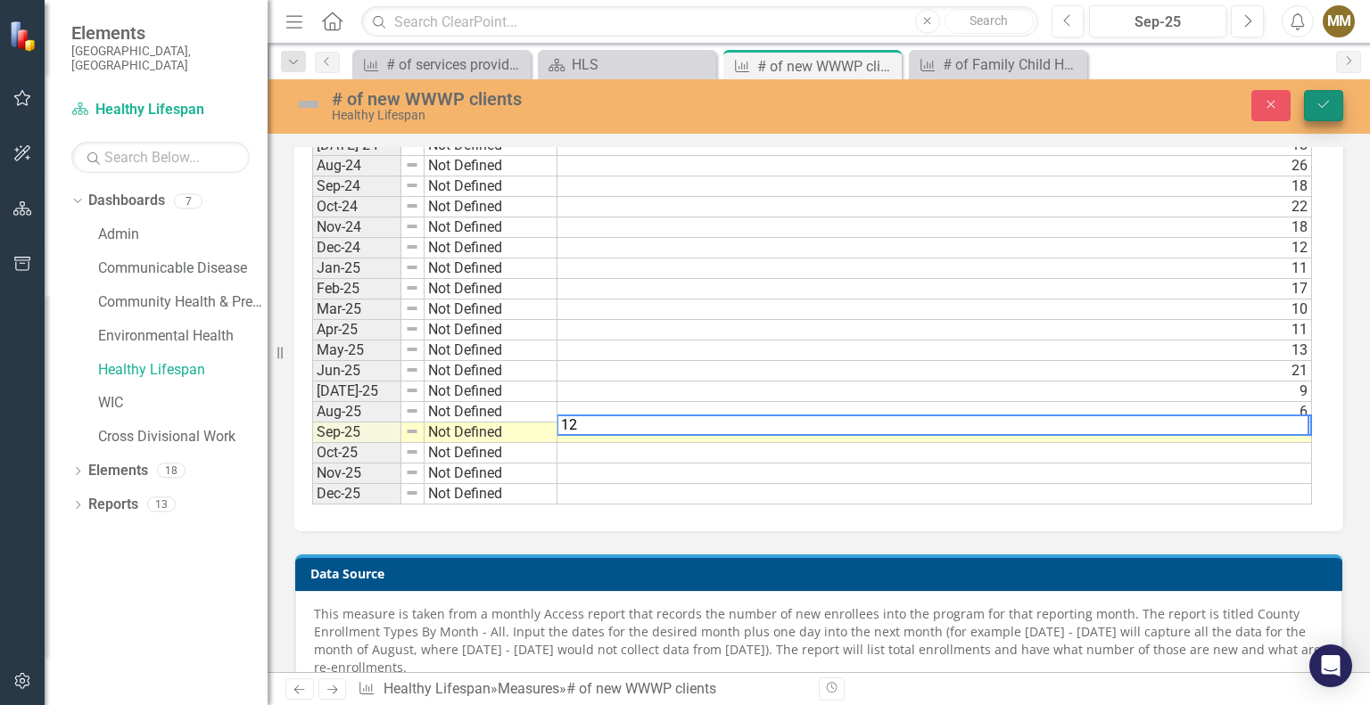
type textarea "12"
click at [1334, 101] on button "Save" at bounding box center [1323, 105] width 39 height 31
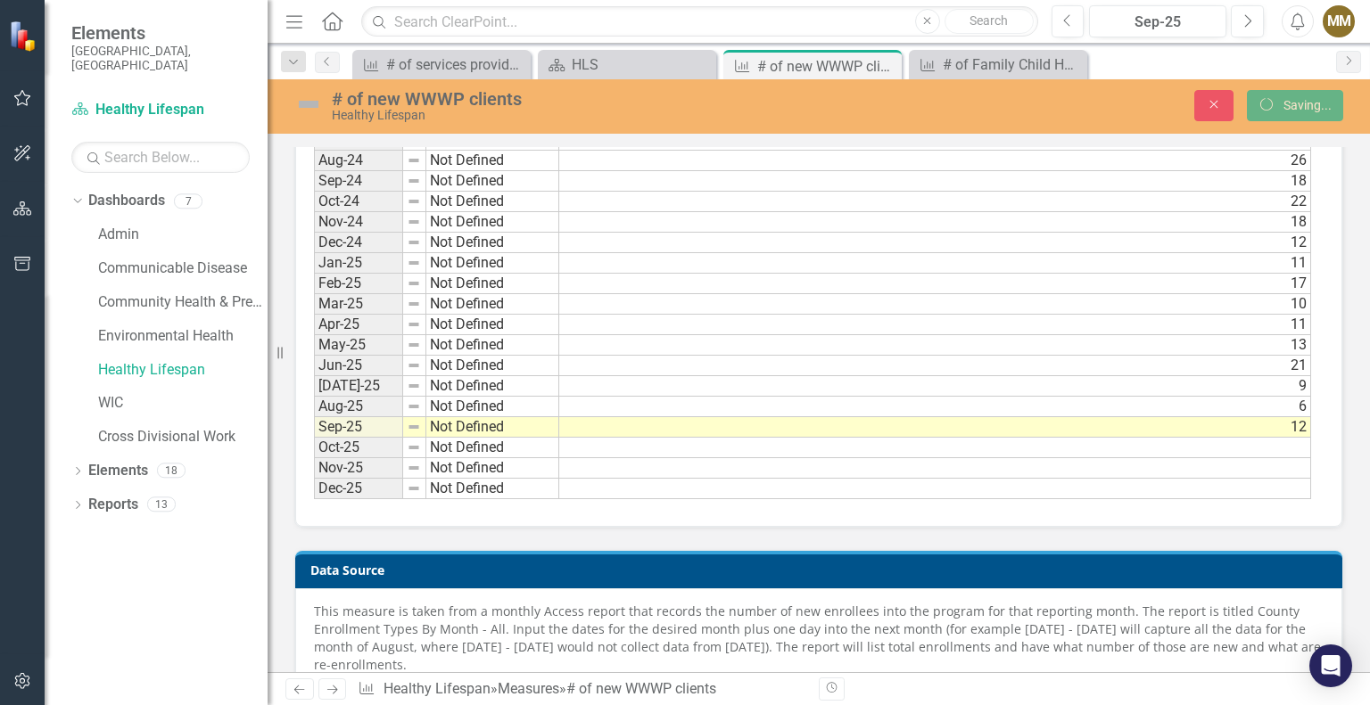
scroll to position [1784, 0]
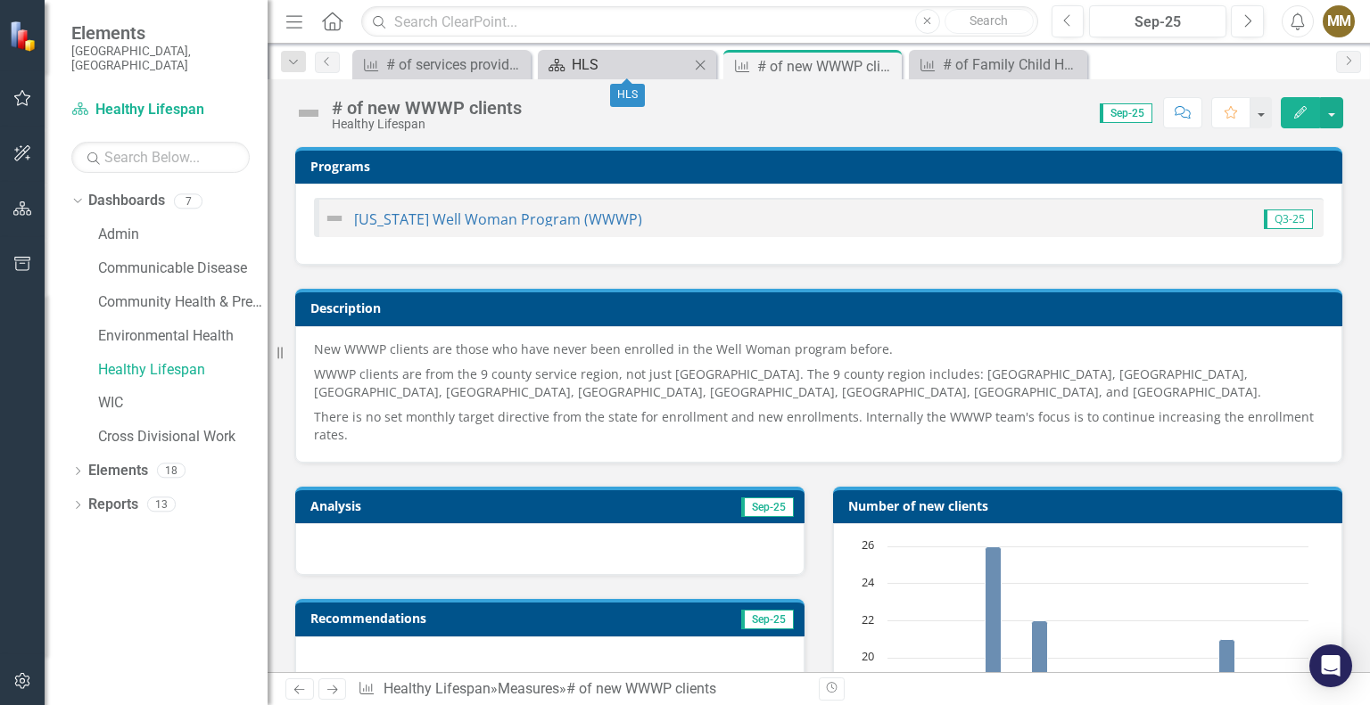
click at [624, 59] on div "HLS" at bounding box center [631, 65] width 118 height 22
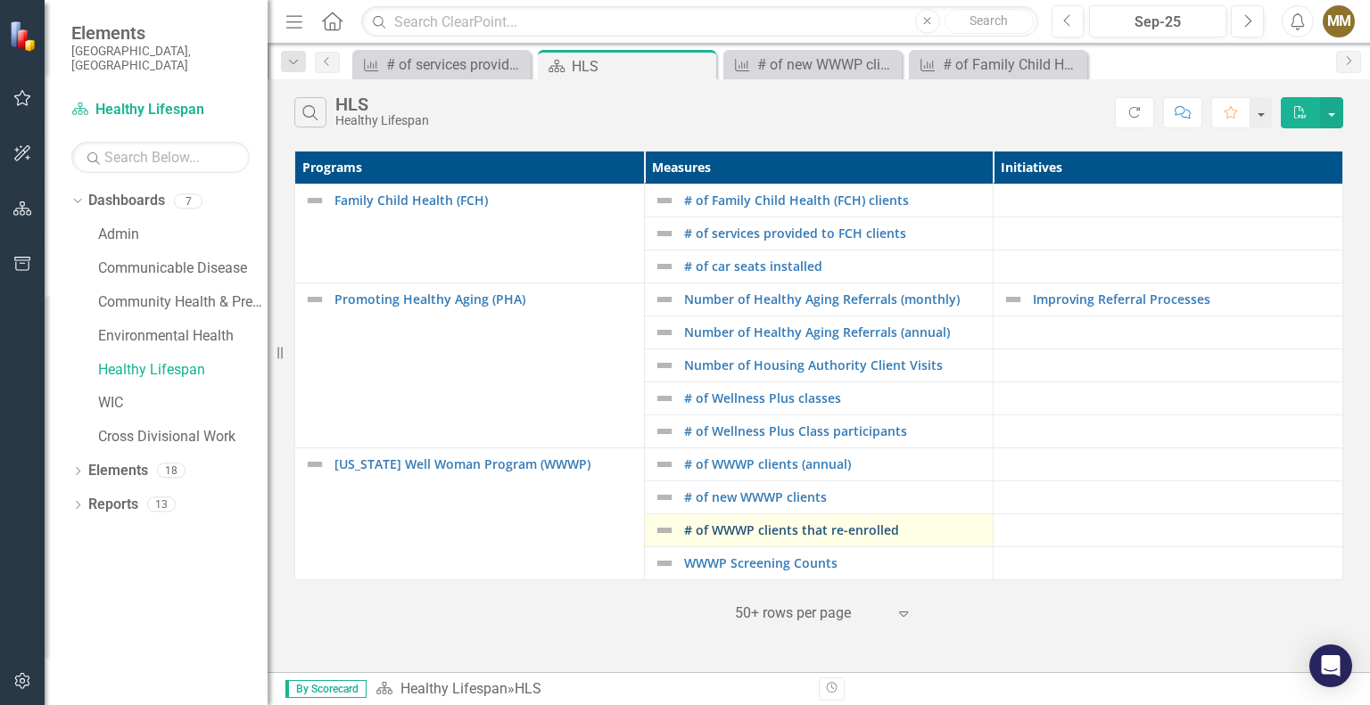
click at [806, 530] on link "# of WWWP clients that re-enrolled" at bounding box center [834, 529] width 301 height 13
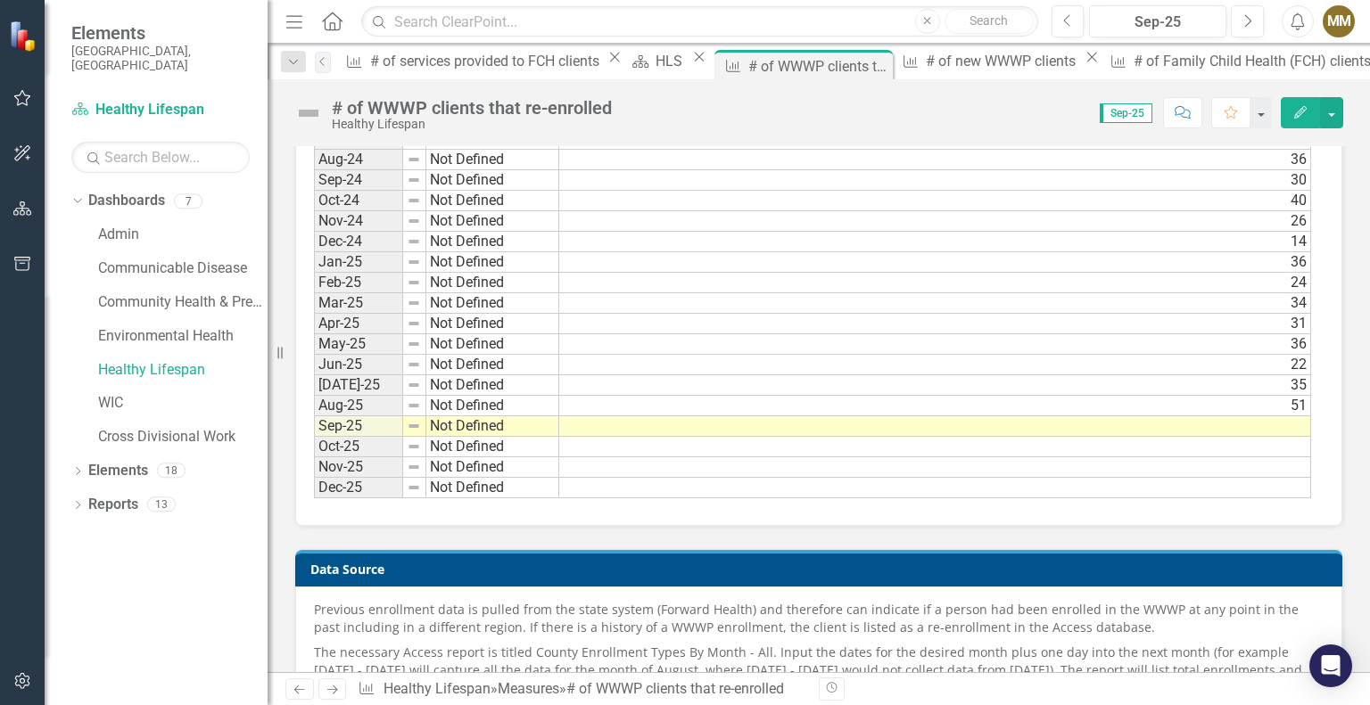
scroll to position [1516, 0]
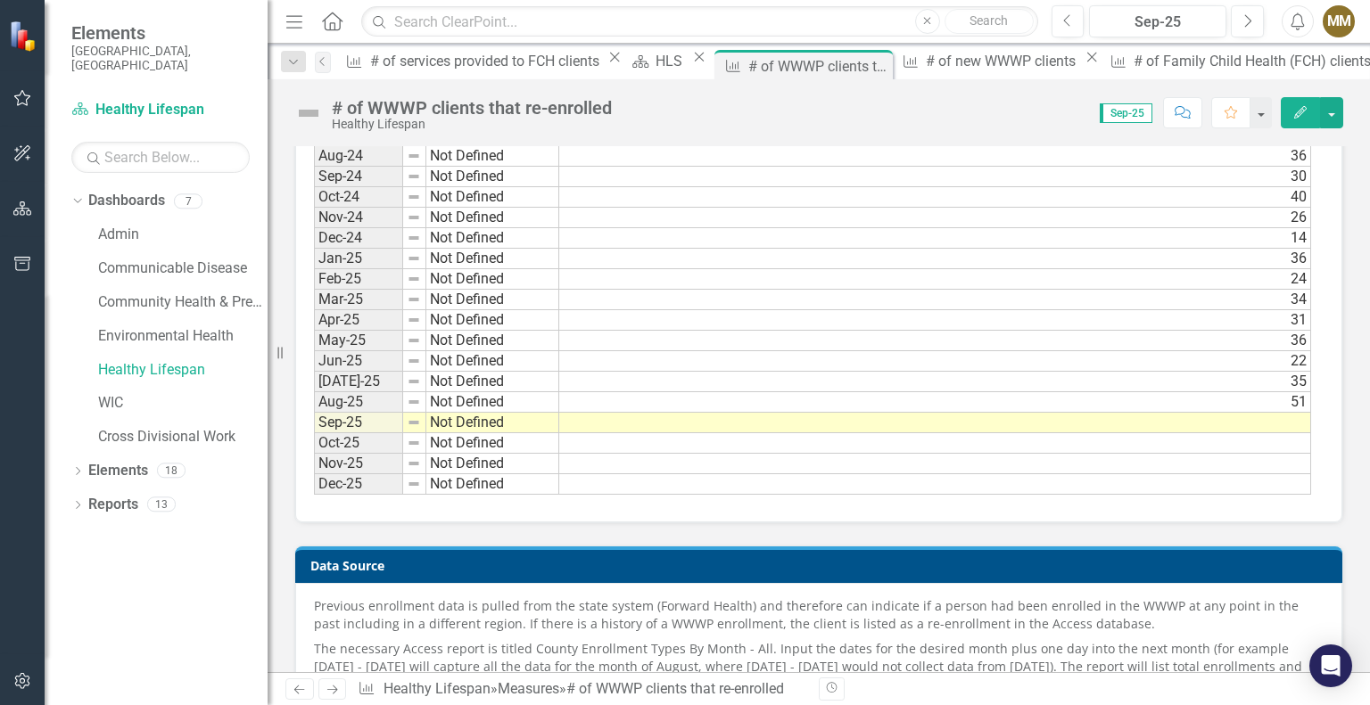
click at [1202, 415] on td at bounding box center [935, 423] width 752 height 21
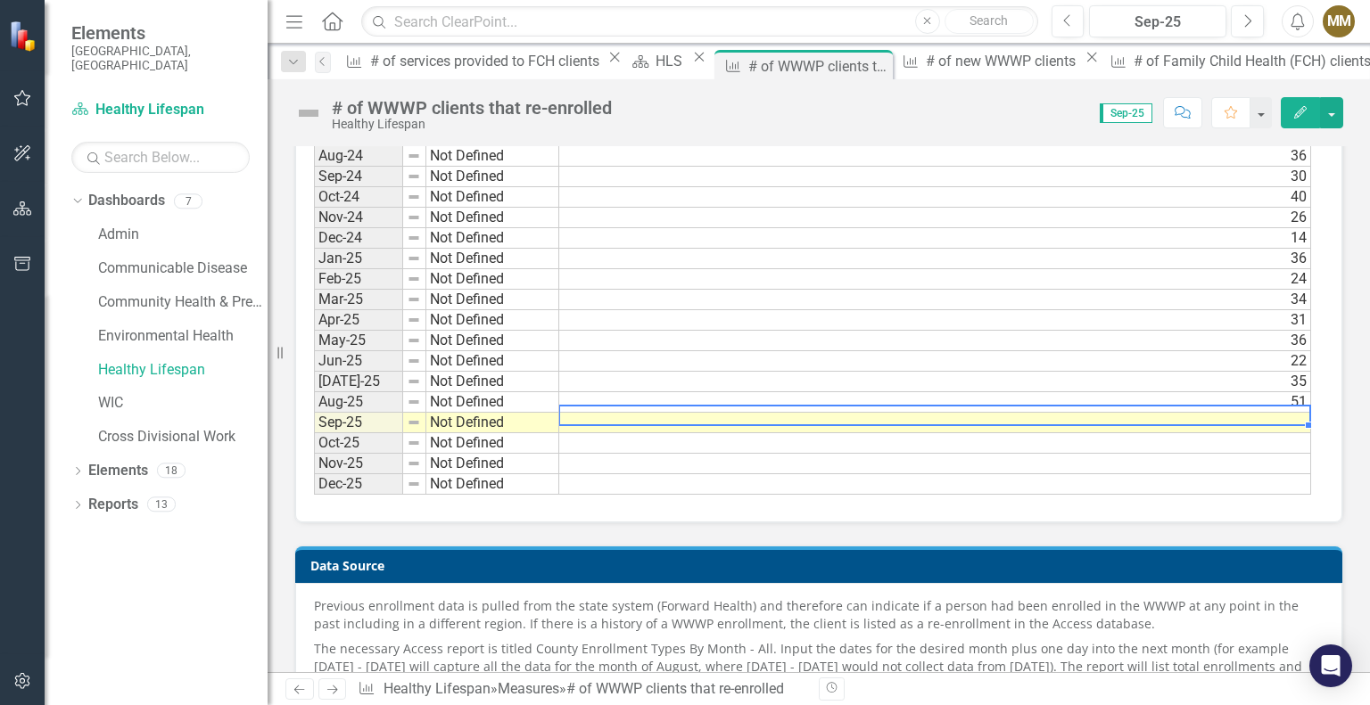
click at [1202, 415] on td at bounding box center [935, 423] width 752 height 21
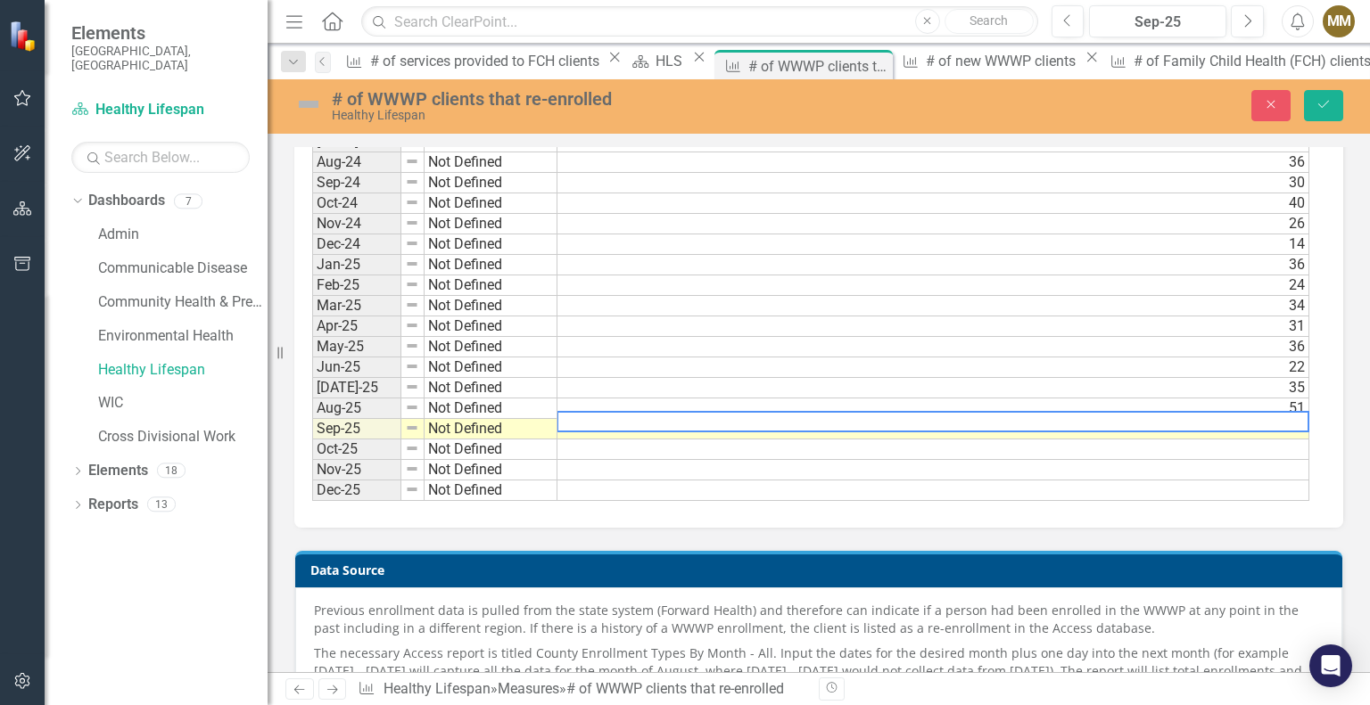
scroll to position [1520, 0]
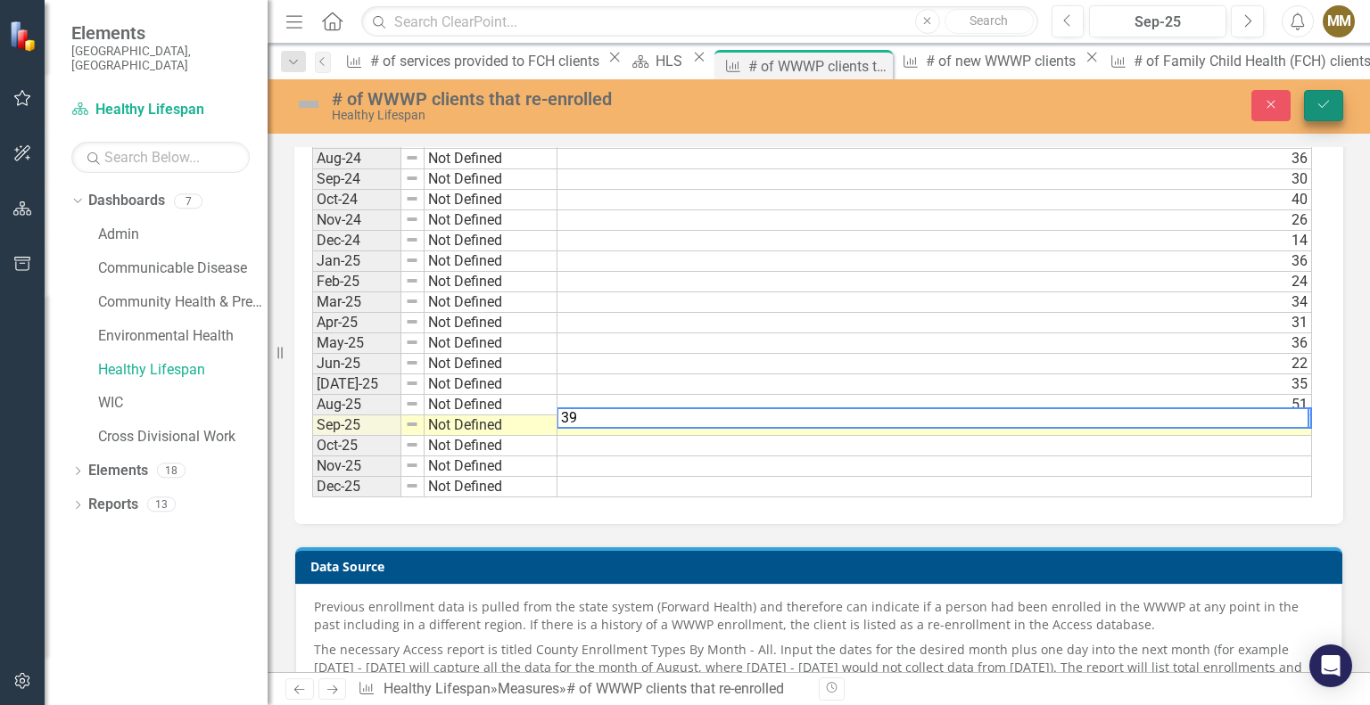
type textarea "39"
click at [1327, 111] on button "Save" at bounding box center [1323, 105] width 39 height 31
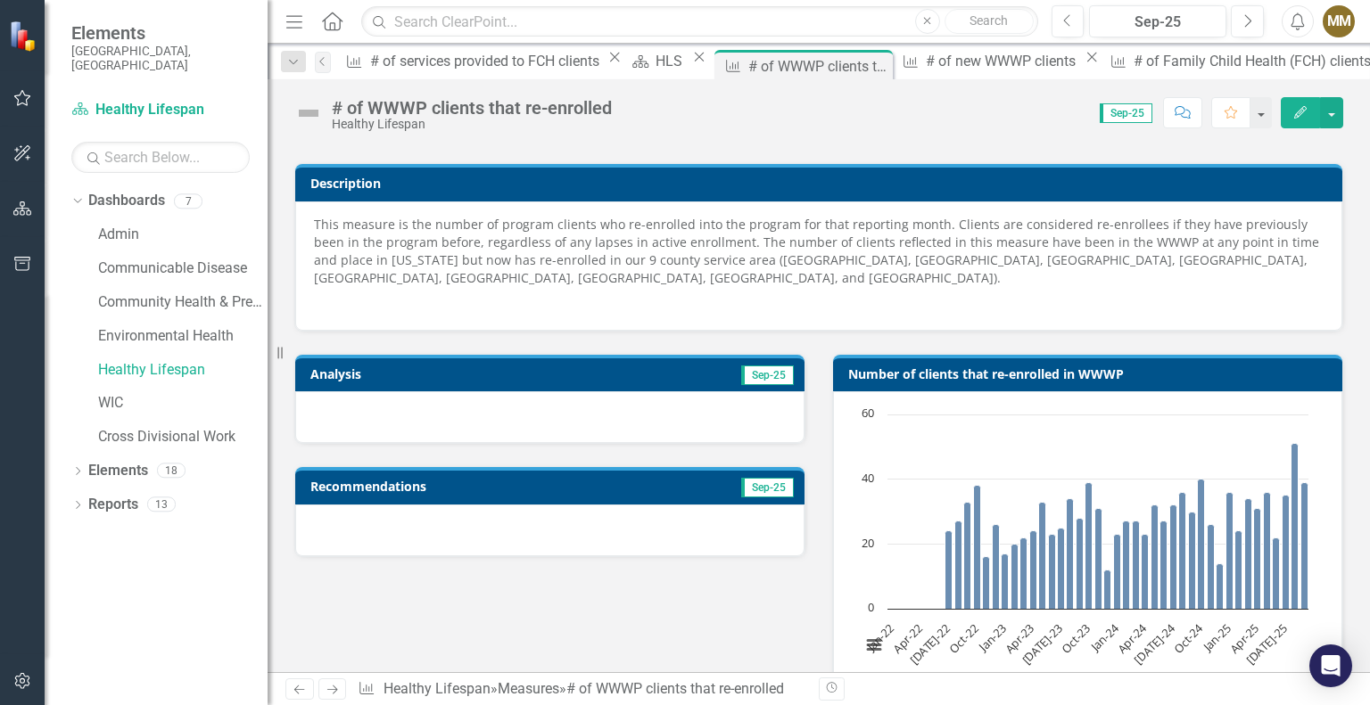
scroll to position [178, 0]
